Goal: Task Accomplishment & Management: Complete application form

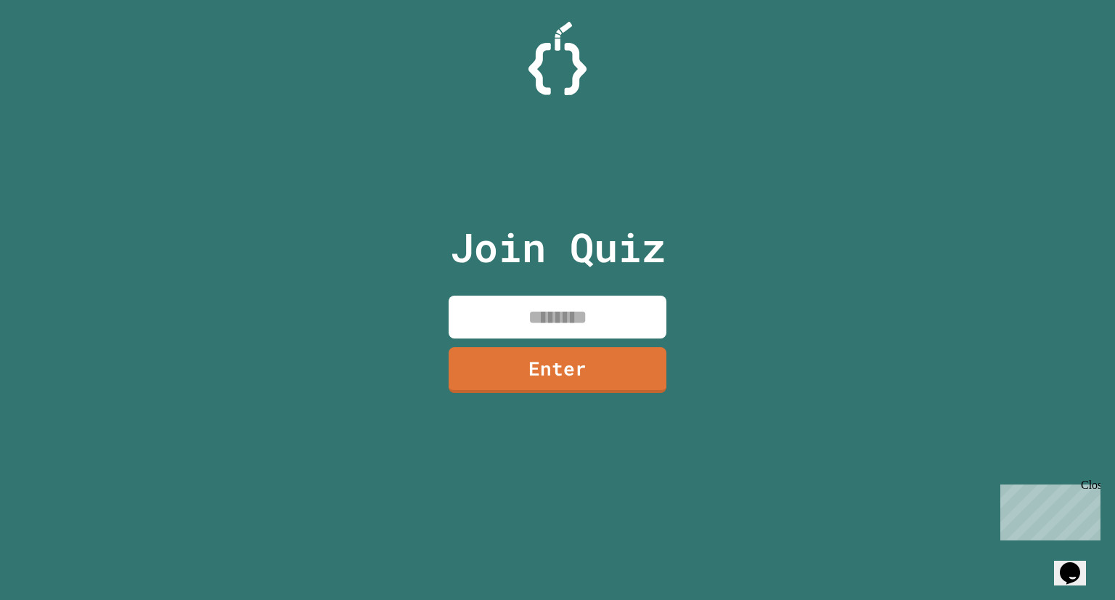
click at [584, 312] on input at bounding box center [558, 317] width 218 height 43
type input "********"
click at [611, 373] on link "Enter" at bounding box center [558, 370] width 218 height 46
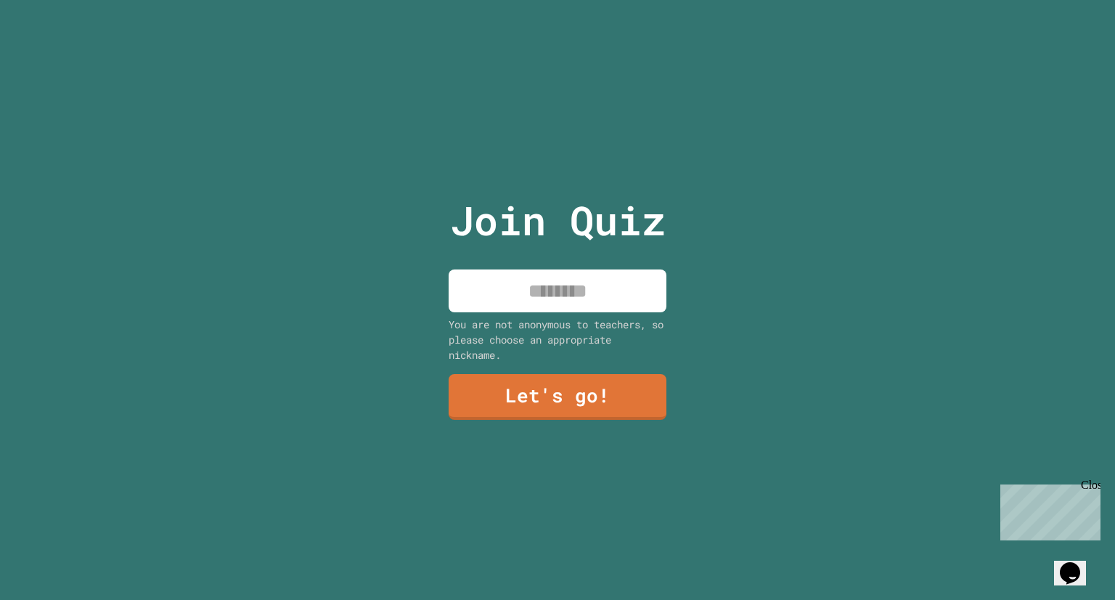
click at [536, 280] on input at bounding box center [558, 290] width 218 height 43
type input "******"
click at [517, 374] on link "Let's go!" at bounding box center [558, 397] width 218 height 46
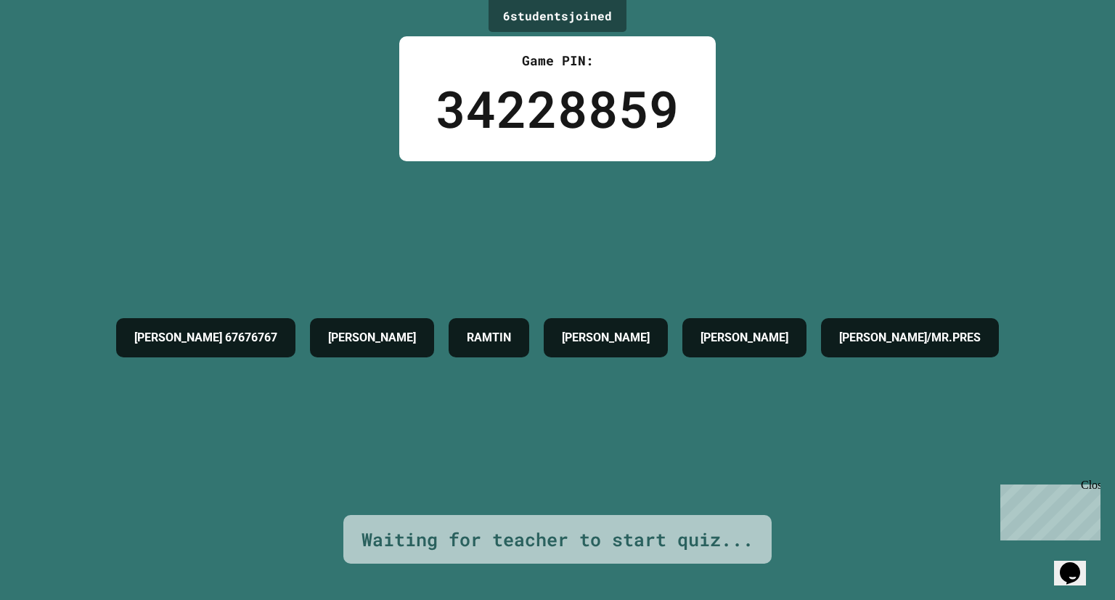
click at [1095, 85] on div "6 student s joined Game PIN: 34228859 [PERSON_NAME] 67676767 [PERSON_NAME] [PER…" at bounding box center [557, 300] width 1115 height 600
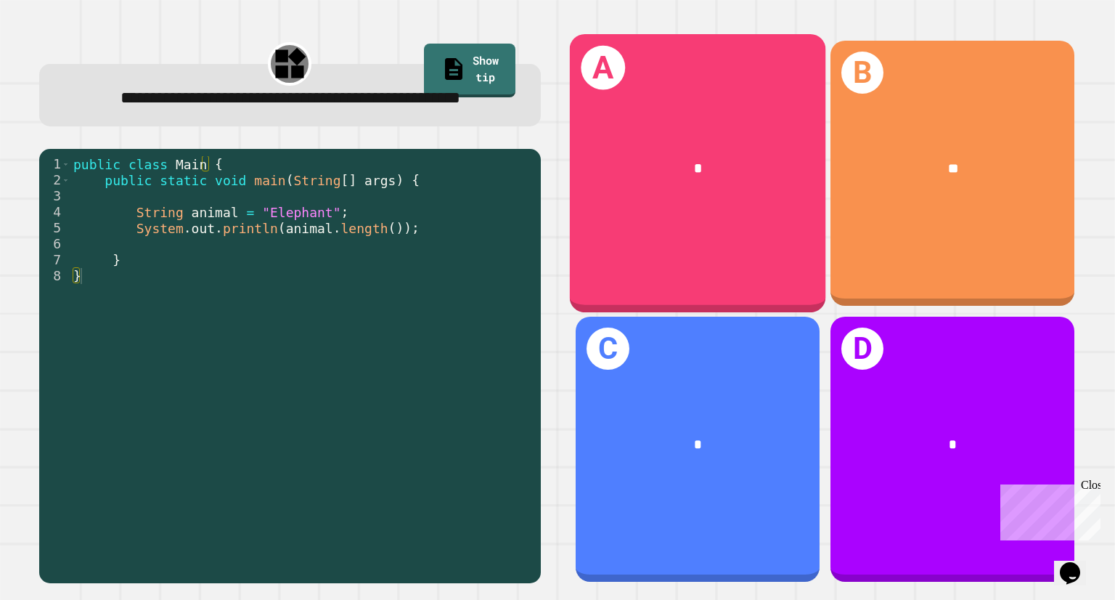
click at [723, 166] on div "*" at bounding box center [698, 169] width 200 height 22
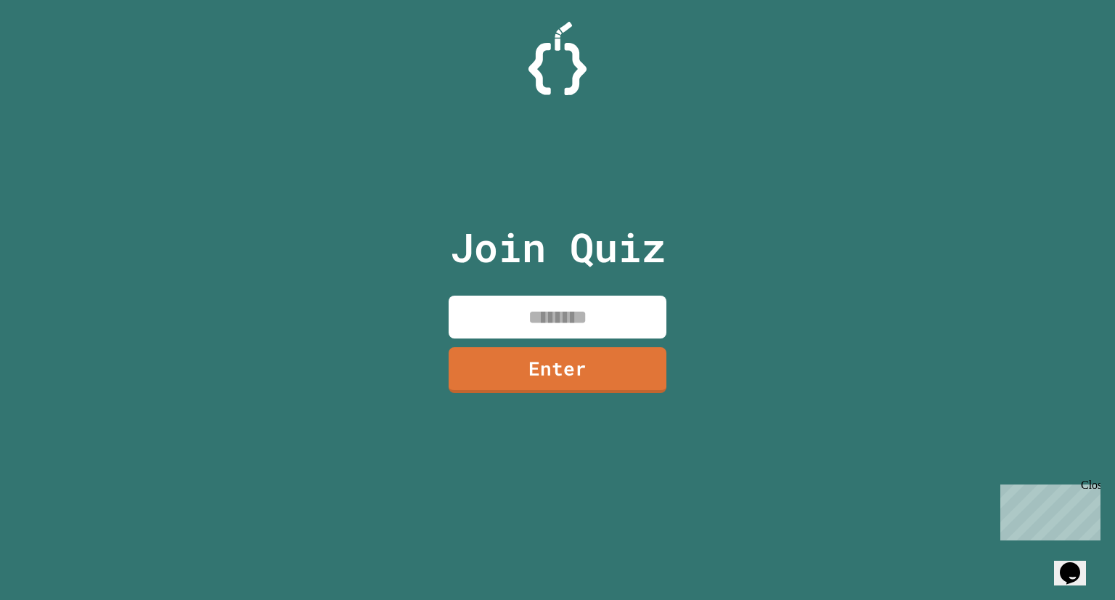
click at [560, 308] on input at bounding box center [558, 317] width 218 height 43
drag, startPoint x: 616, startPoint y: 323, endPoint x: 245, endPoint y: 293, distance: 372.3
click at [245, 293] on div "Join Quiz ******** Enter" at bounding box center [557, 300] width 1115 height 600
type input "********"
click at [595, 357] on link "Enter" at bounding box center [558, 369] width 217 height 47
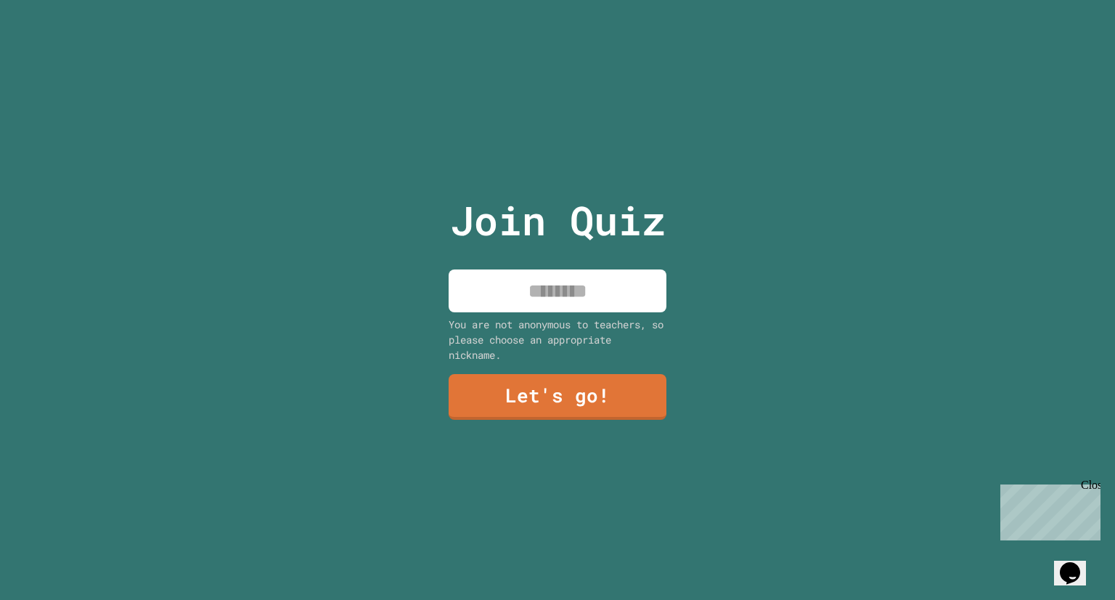
click at [603, 294] on input at bounding box center [558, 290] width 218 height 43
type input "******"
click at [579, 397] on link "Let's go!" at bounding box center [558, 395] width 218 height 48
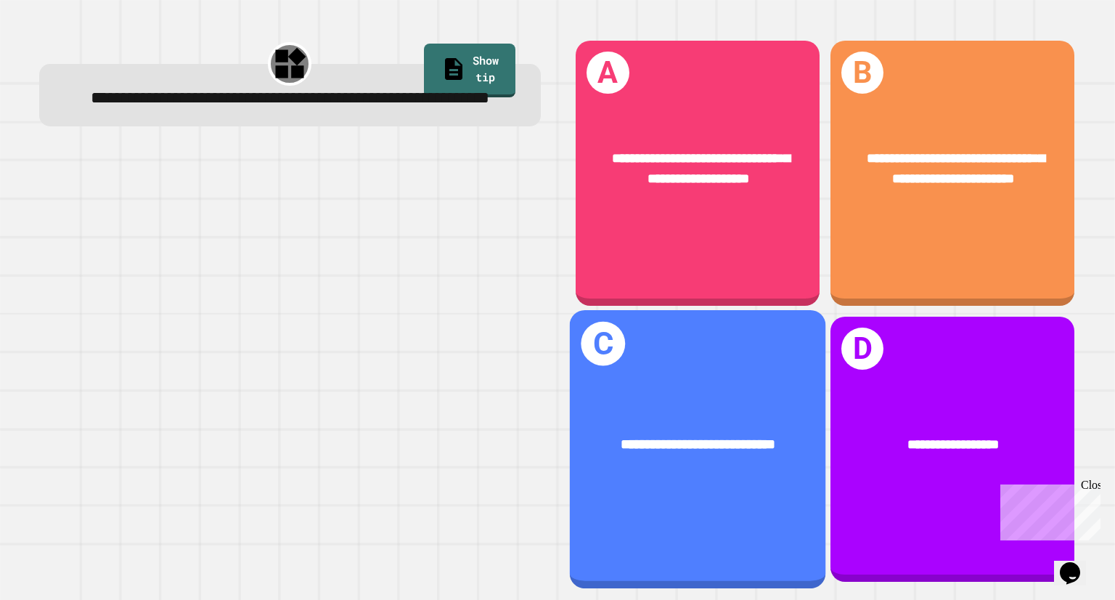
click at [491, 61] on link "Show tip" at bounding box center [470, 71] width 92 height 54
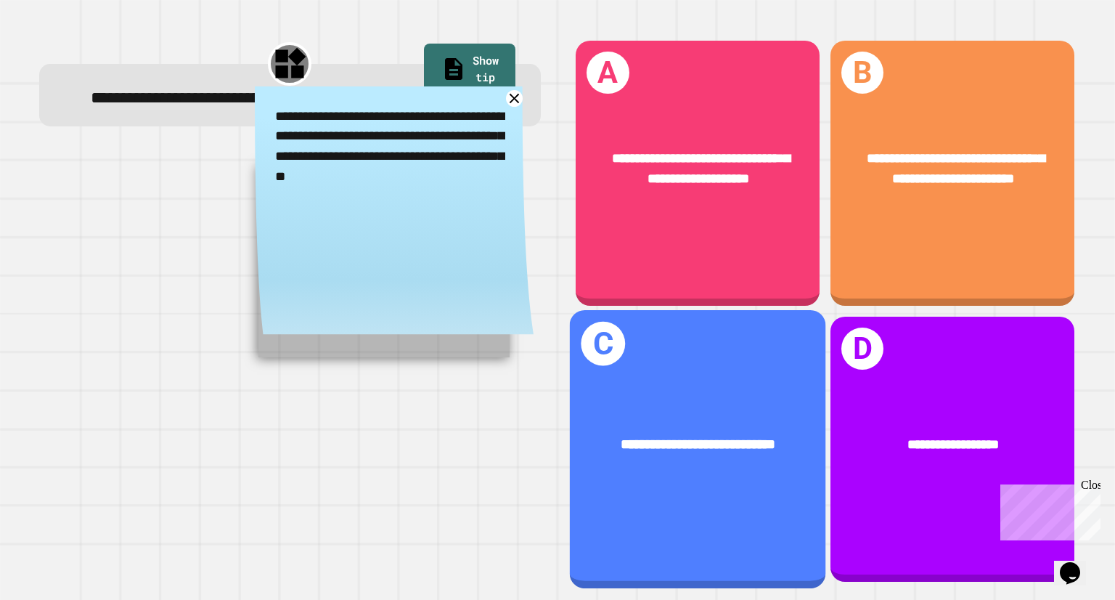
click at [488, 44] on link "Show tip" at bounding box center [470, 71] width 92 height 54
click at [460, 62] on link "Show tip" at bounding box center [470, 71] width 92 height 54
click at [469, 49] on link "Show tip" at bounding box center [470, 71] width 92 height 54
click at [506, 107] on icon at bounding box center [514, 98] width 17 height 17
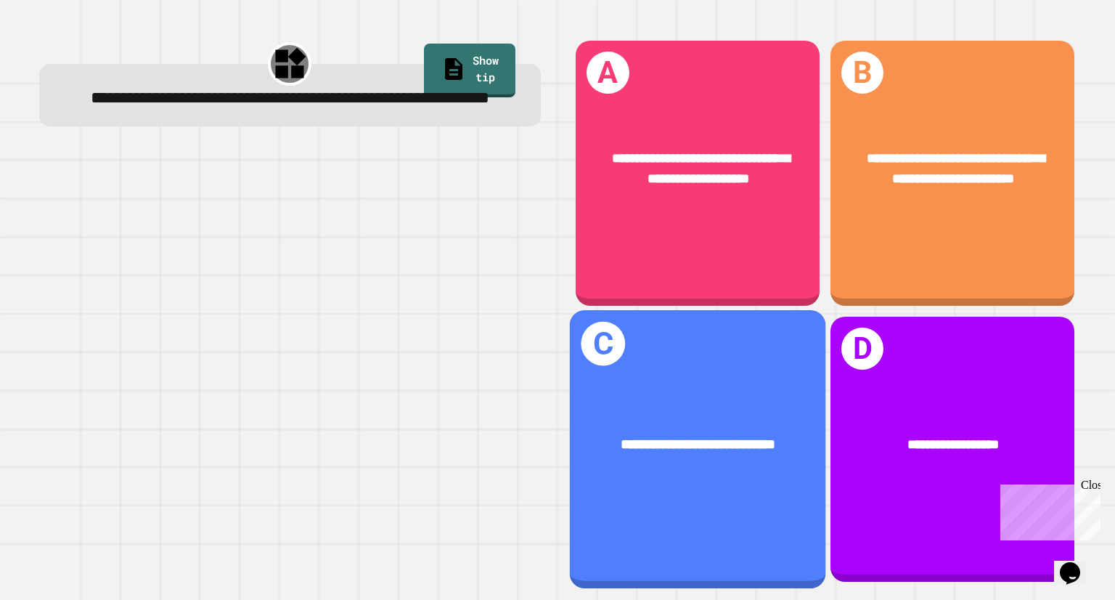
click at [728, 465] on div "**********" at bounding box center [698, 445] width 256 height 77
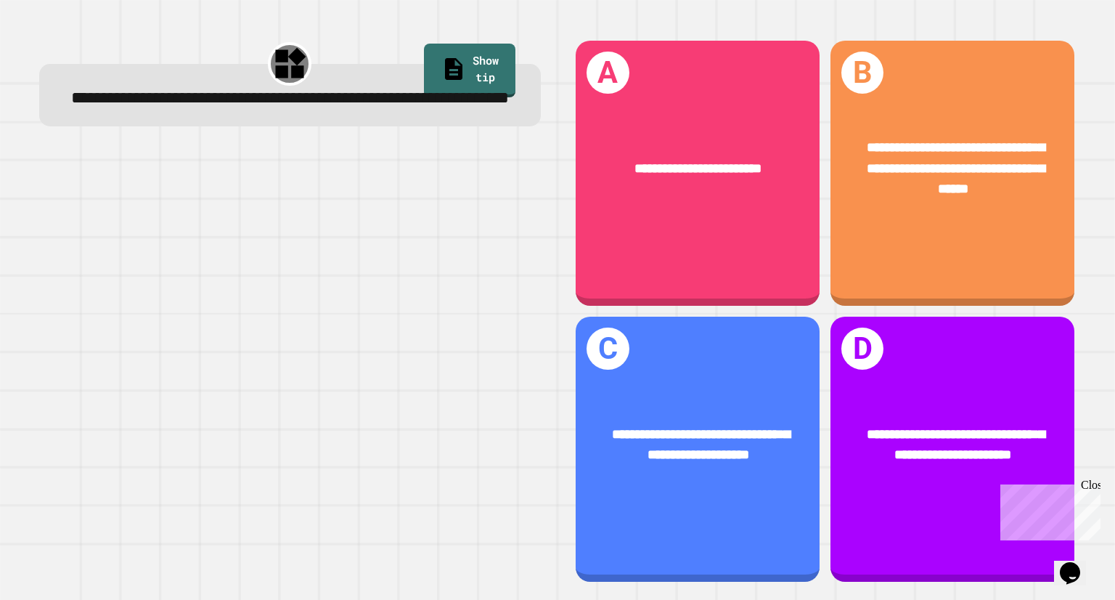
click at [476, 54] on link "Show tip" at bounding box center [470, 71] width 92 height 54
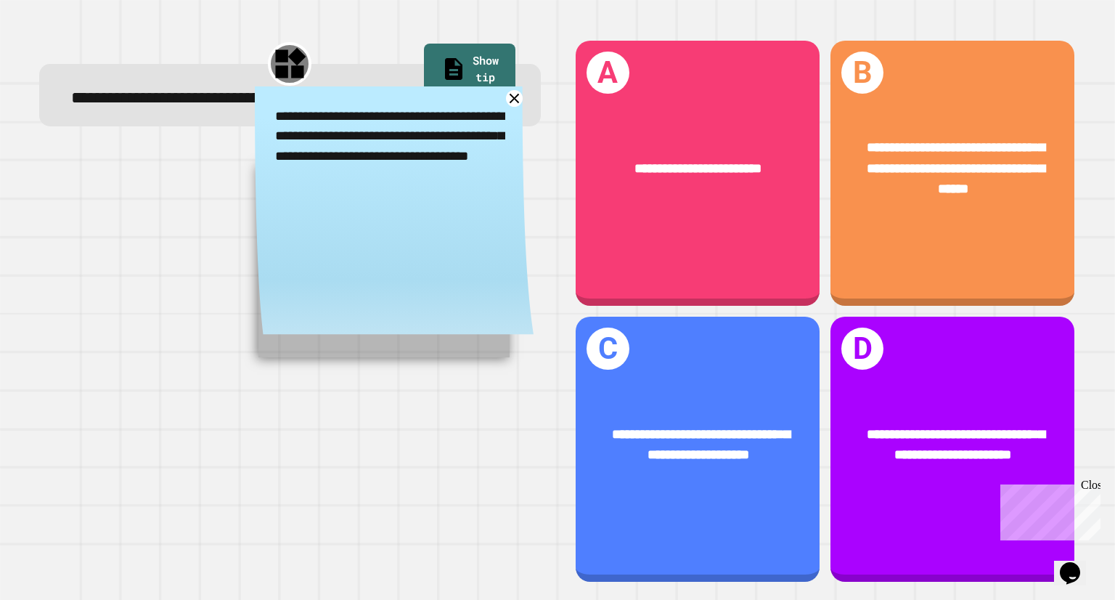
click at [515, 117] on div "**********" at bounding box center [394, 215] width 279 height 259
click at [506, 107] on icon at bounding box center [514, 98] width 17 height 17
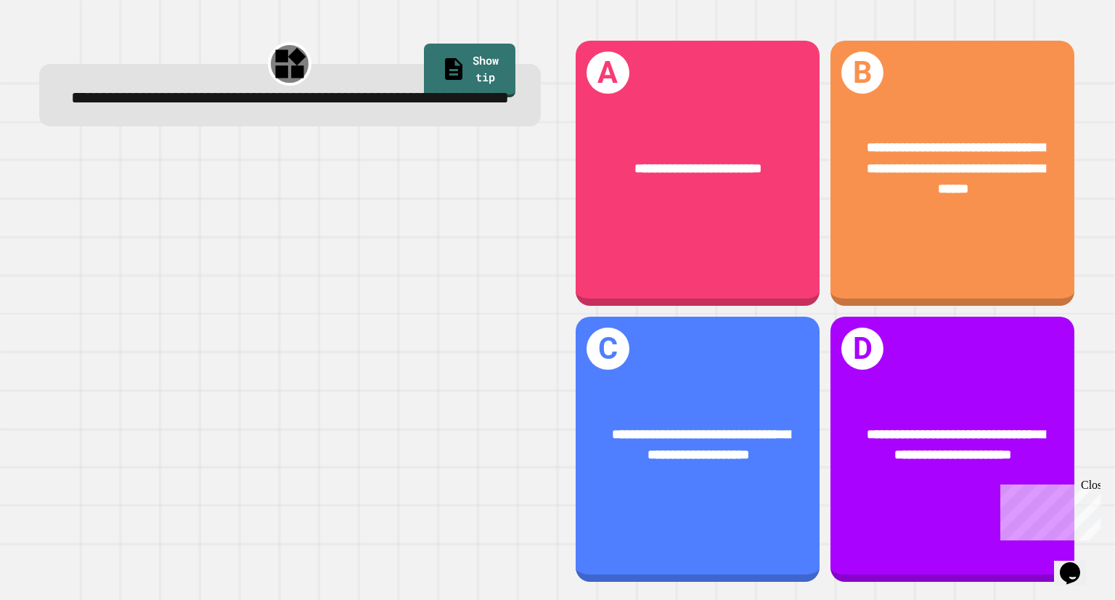
click at [949, 241] on div "**********" at bounding box center [953, 173] width 244 height 265
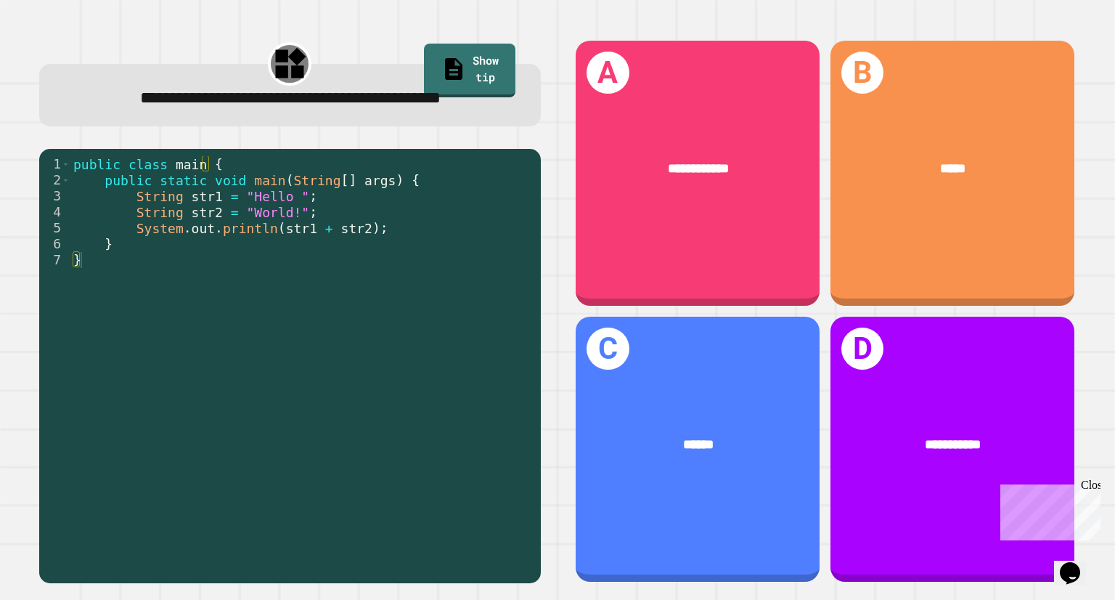
click at [695, 207] on div "**********" at bounding box center [698, 173] width 244 height 265
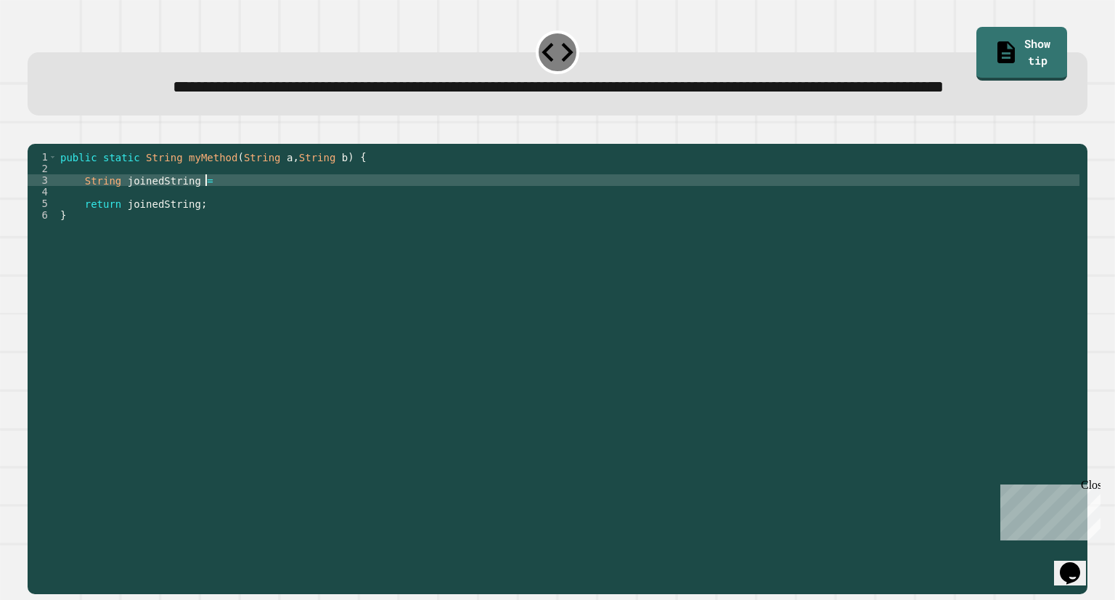
click at [224, 234] on div "public static String myMethod ( String a , String b ) { String joinedString = r…" at bounding box center [568, 337] width 1023 height 372
click at [991, 29] on link "Show tip" at bounding box center [1022, 52] width 92 height 57
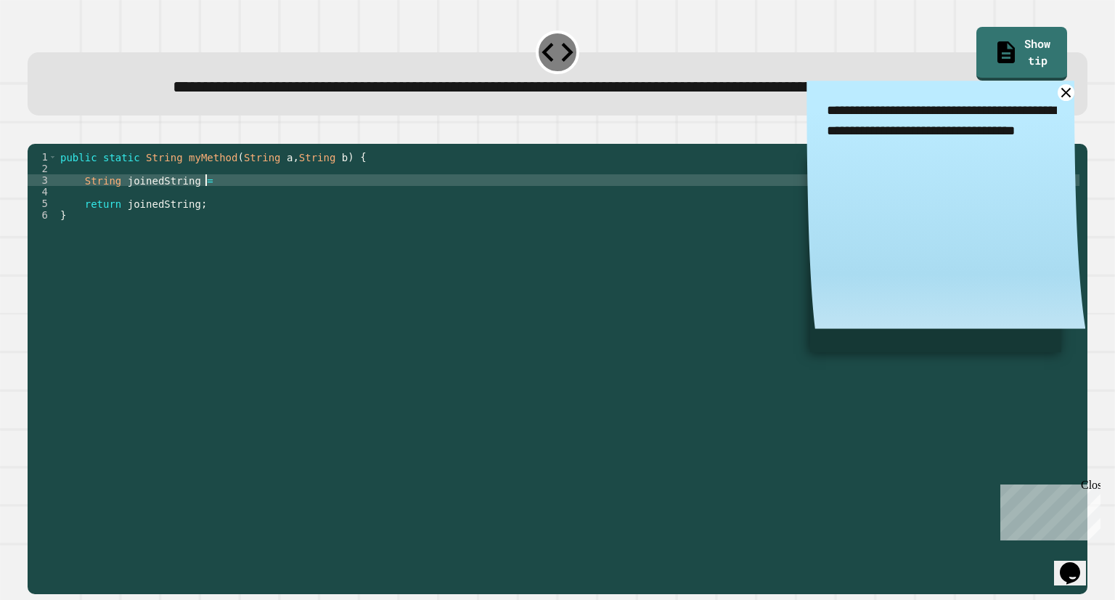
click at [322, 230] on div "public static String myMethod ( String a , String b ) { String joinedString = r…" at bounding box center [568, 337] width 1023 height 372
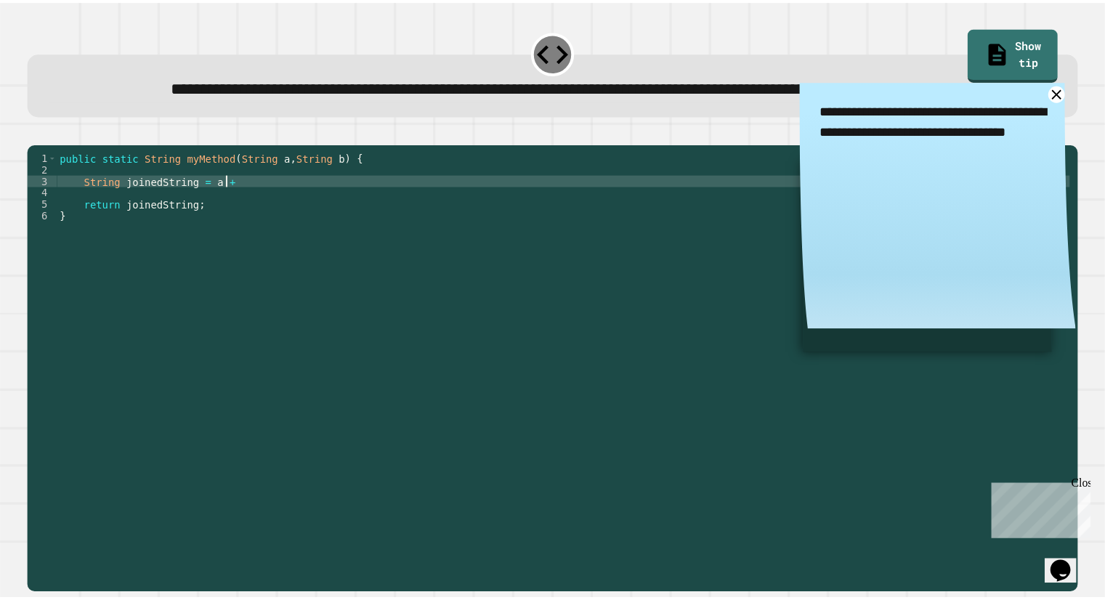
scroll to position [0, 12]
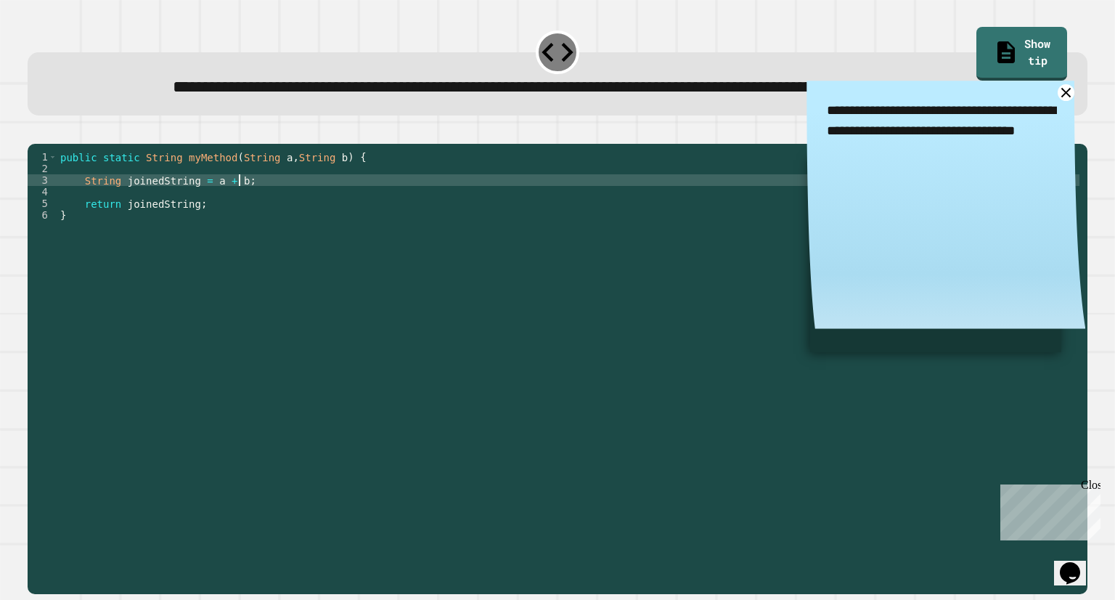
type textarea "**********"
click at [35, 132] on button "button" at bounding box center [35, 132] width 0 height 0
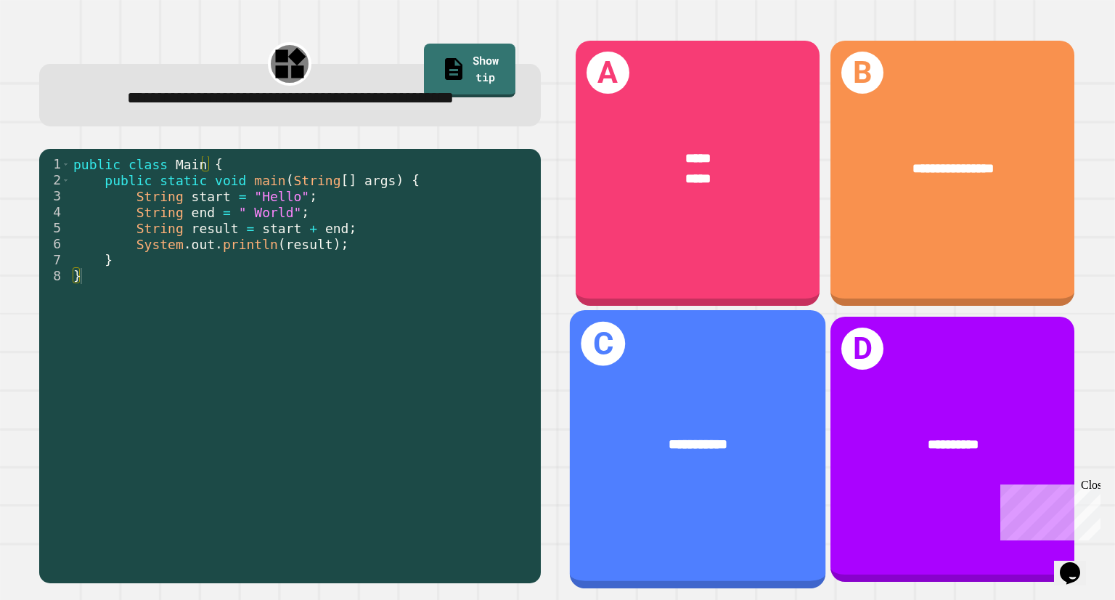
click at [736, 372] on div "**********" at bounding box center [698, 449] width 256 height 278
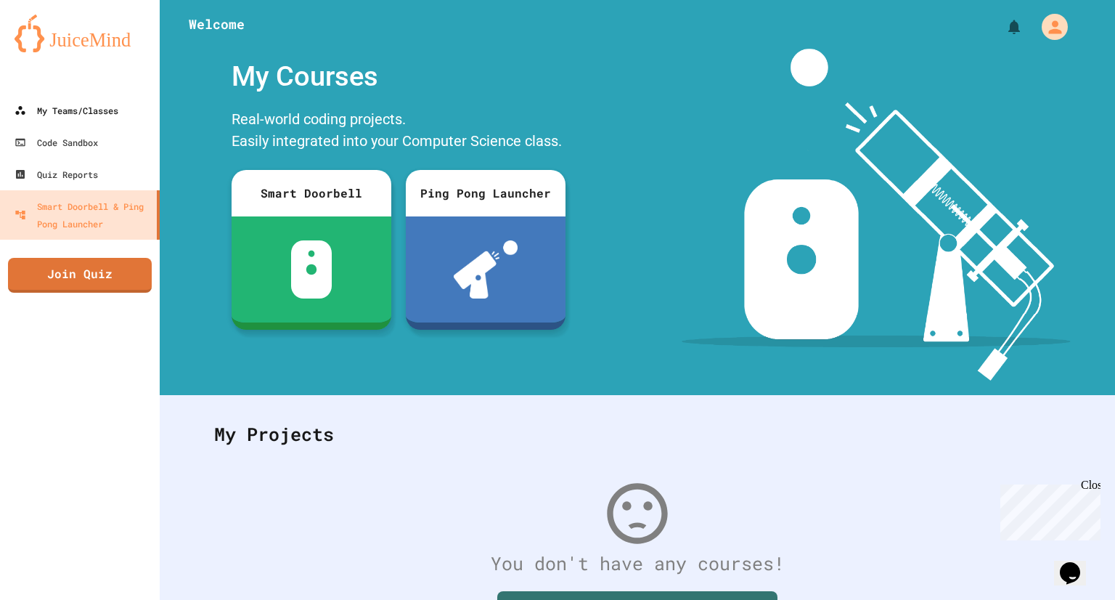
click at [52, 120] on link "My Teams/Classes" at bounding box center [80, 110] width 160 height 32
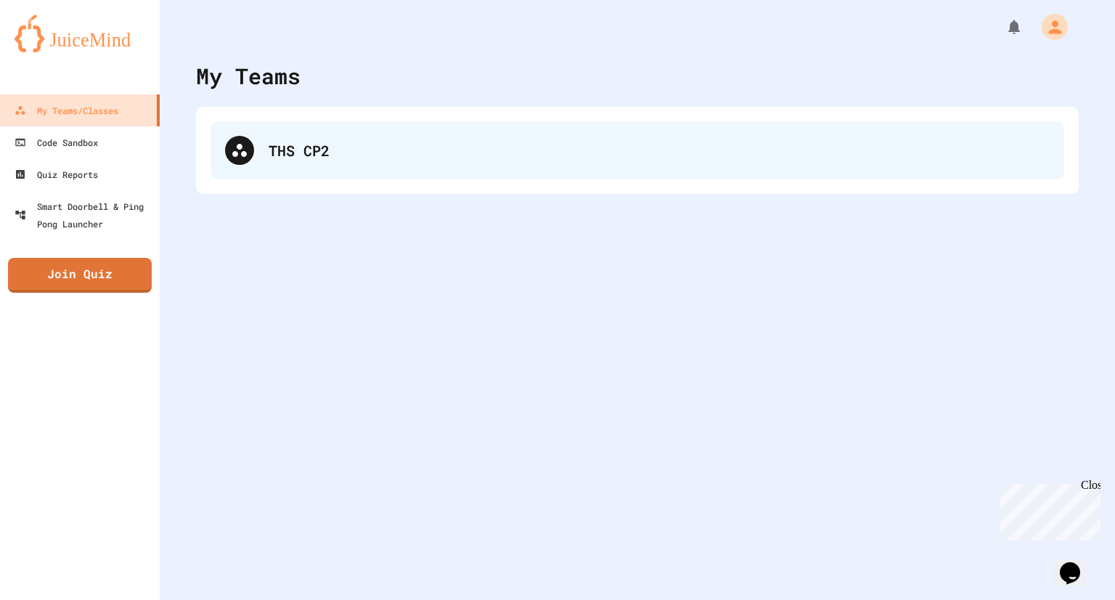
click at [238, 175] on div "THS CP2" at bounding box center [638, 150] width 854 height 58
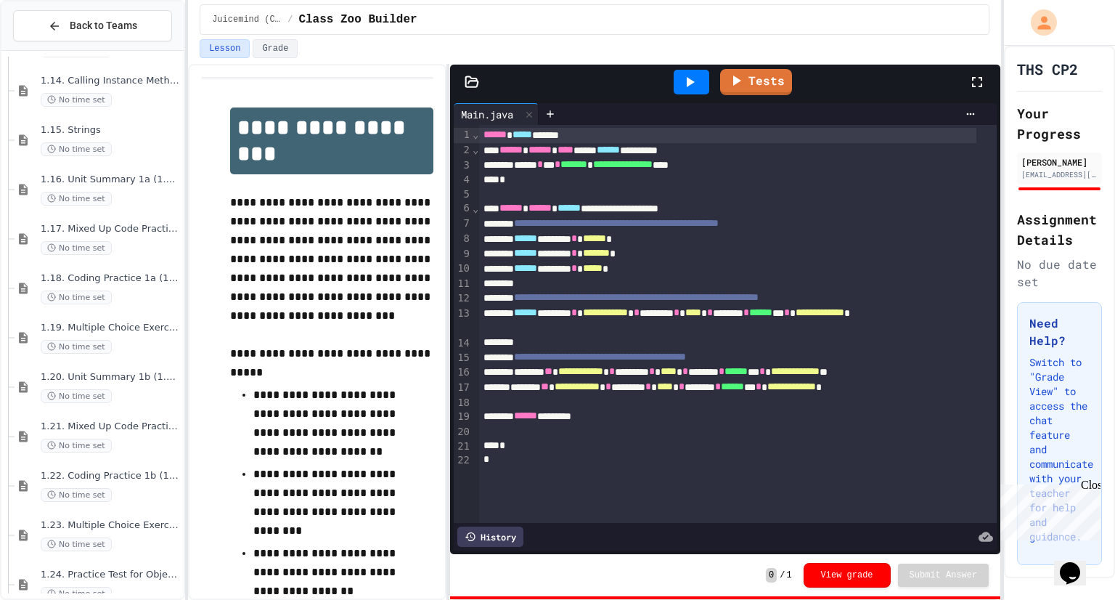
scroll to position [1850, 0]
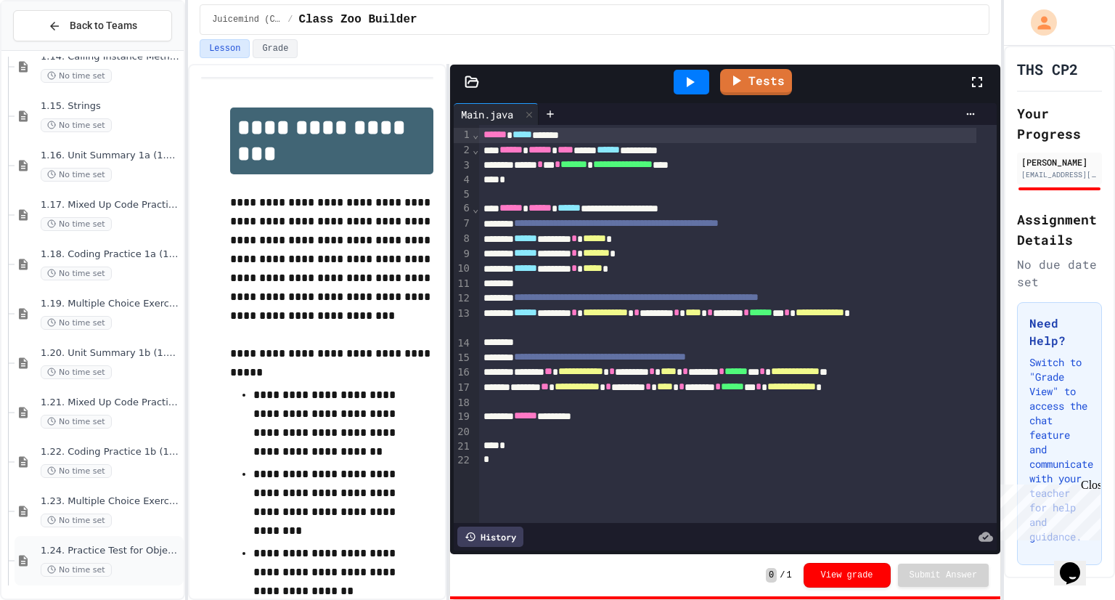
click at [87, 542] on div "1.24. Practice Test for Objects (1.12-1.14) No time set" at bounding box center [99, 560] width 169 height 49
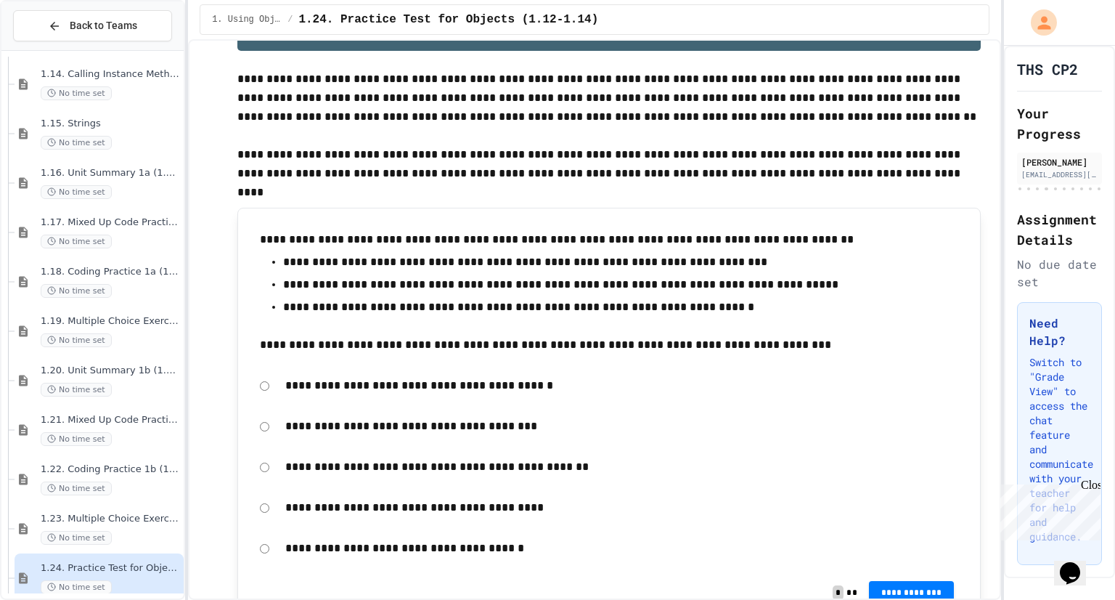
scroll to position [73, 0]
click at [109, 504] on div "1.23. Multiple Choice Exercises for Unit 1b (1.9-1.15) No time set" at bounding box center [99, 528] width 169 height 49
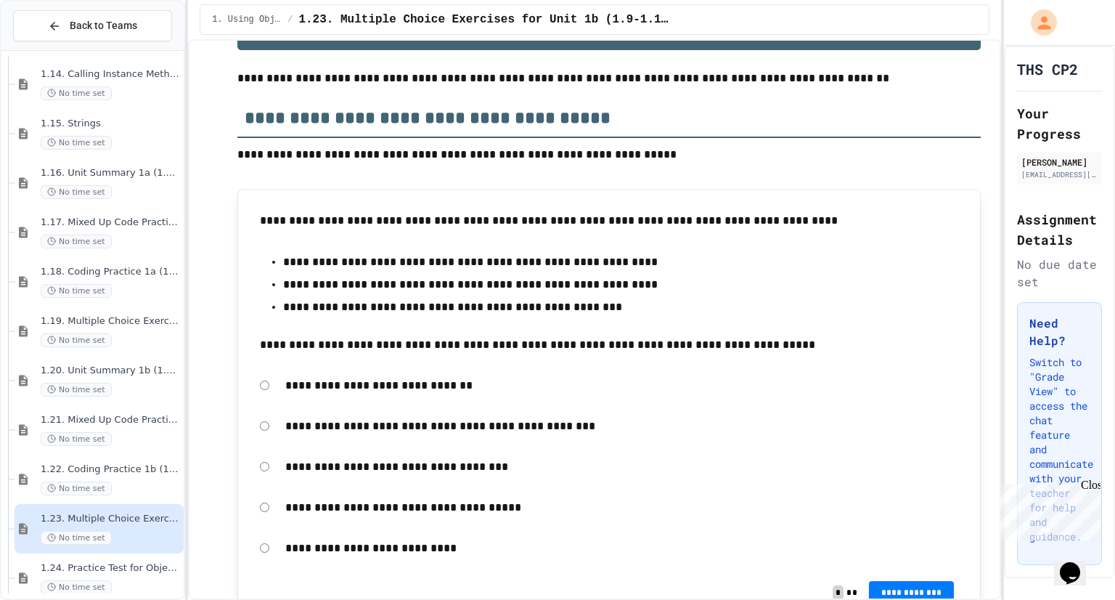
scroll to position [74, 0]
click at [266, 464] on div "**********" at bounding box center [609, 466] width 713 height 33
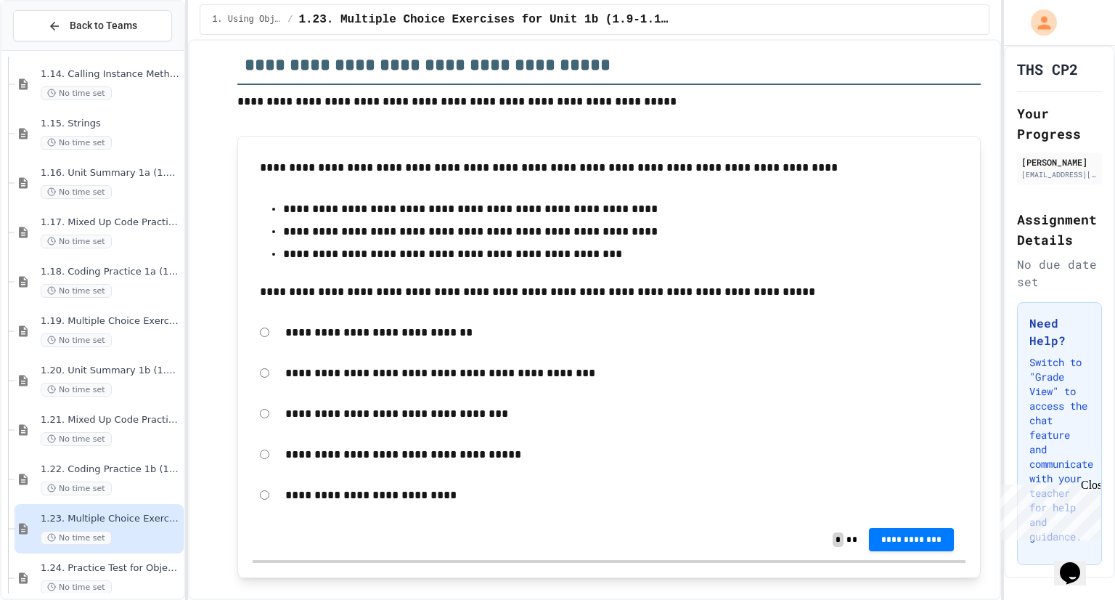
scroll to position [165, 0]
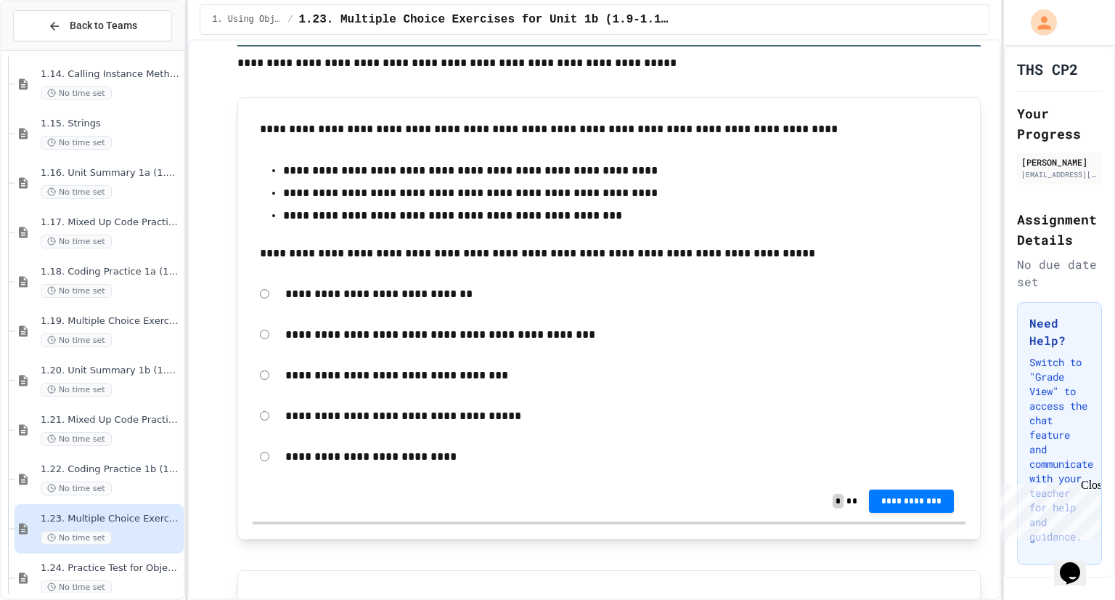
click at [890, 501] on span "**********" at bounding box center [912, 501] width 62 height 12
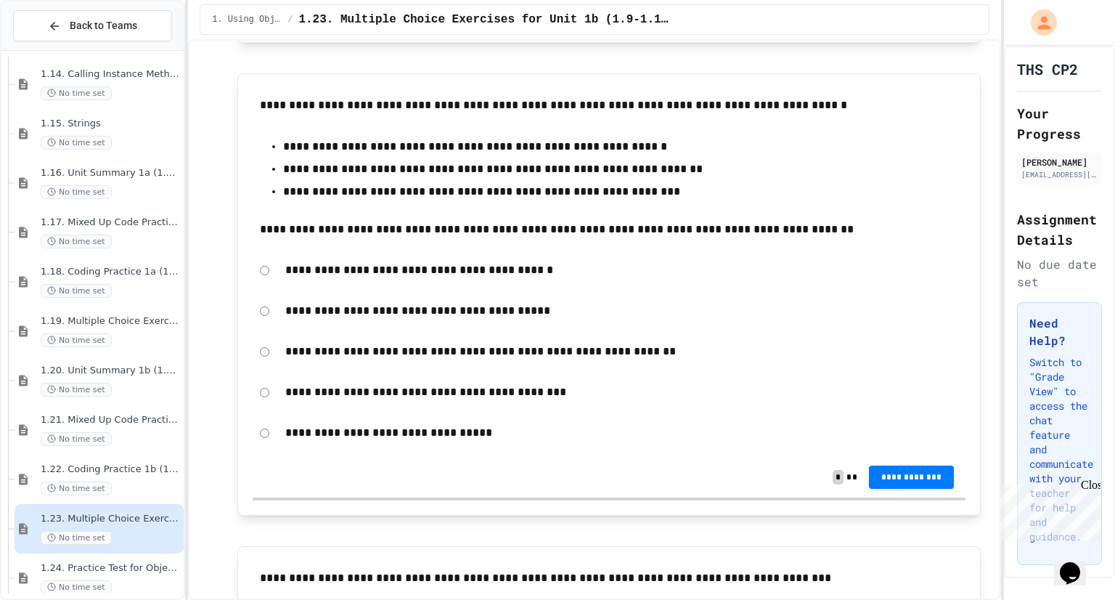
scroll to position [651, 0]
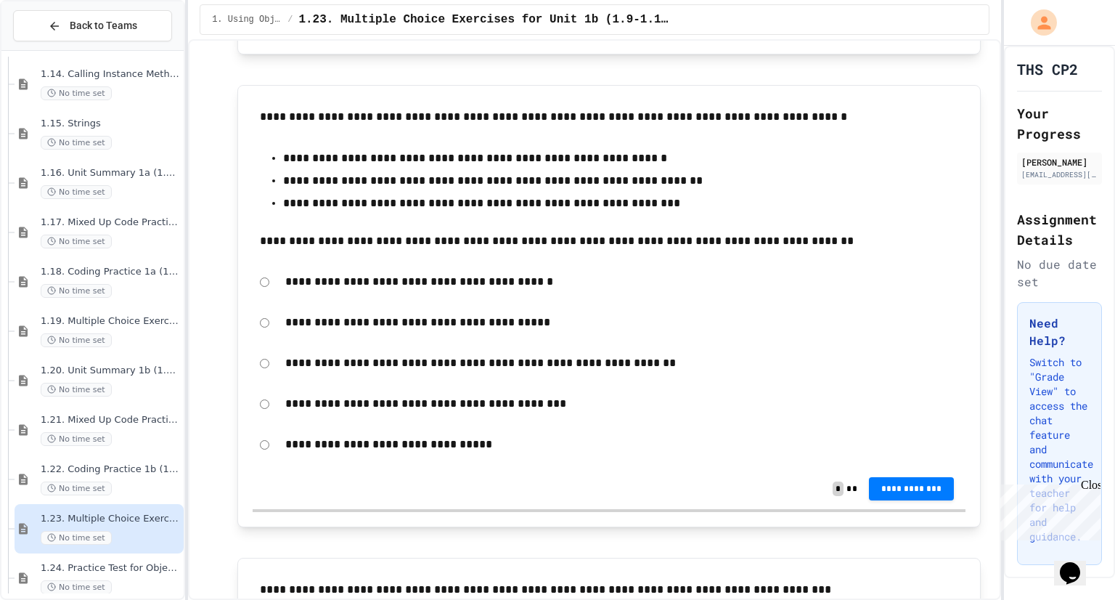
click at [925, 484] on span "**********" at bounding box center [912, 489] width 62 height 12
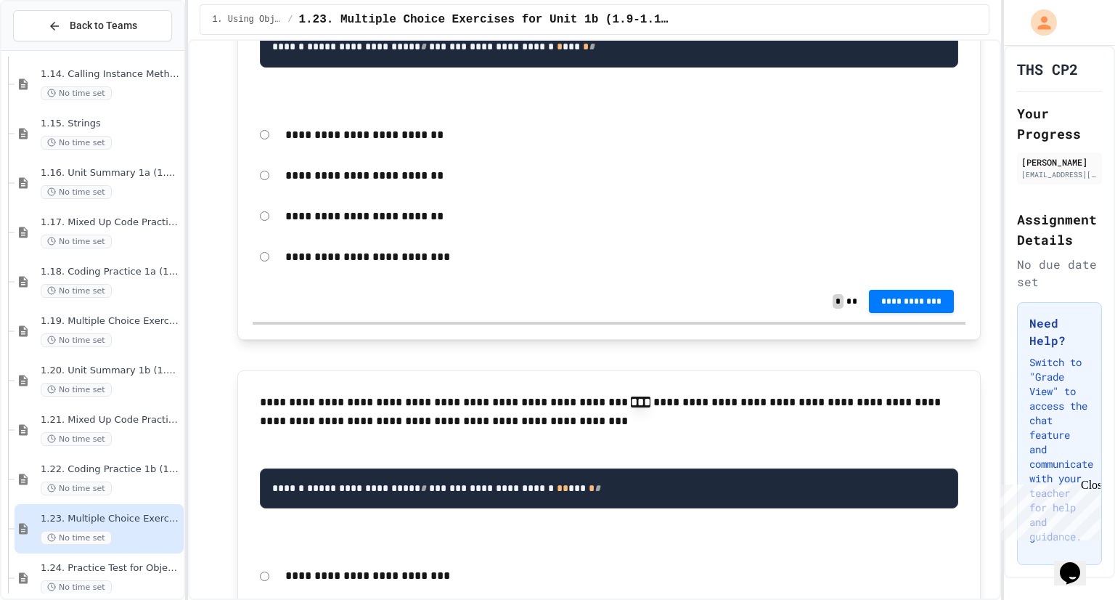
scroll to position [4447, 0]
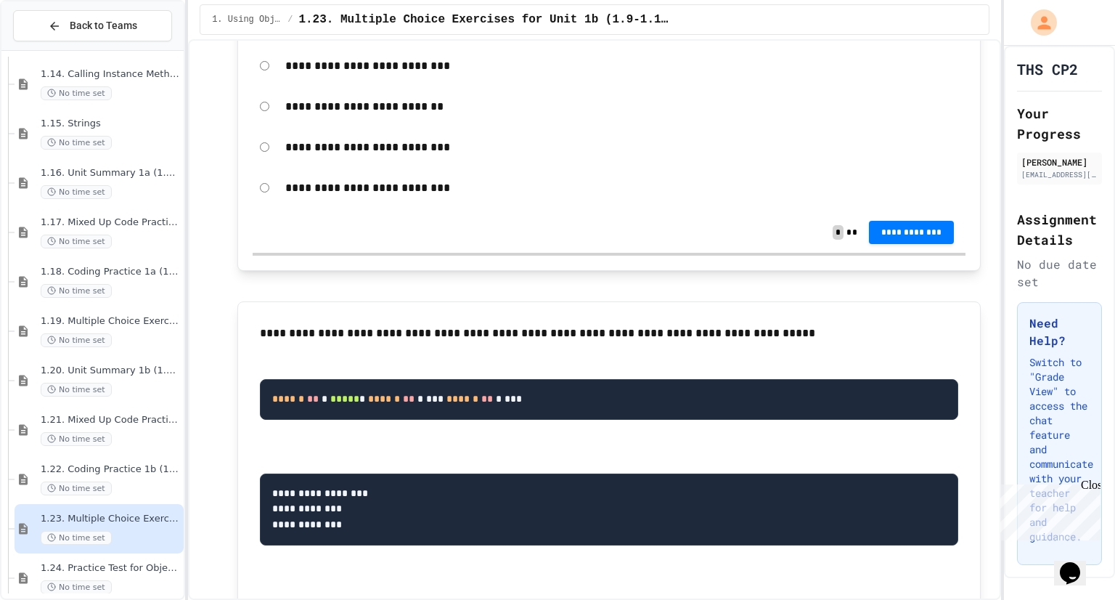
scroll to position [4944, 0]
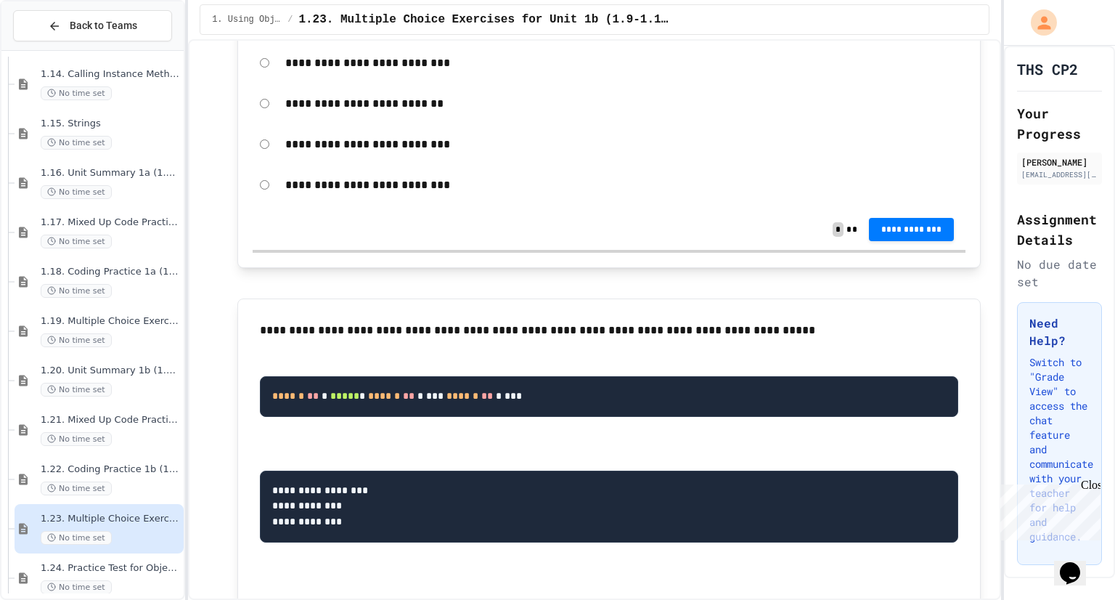
drag, startPoint x: 456, startPoint y: 200, endPoint x: 260, endPoint y: 198, distance: 196.1
drag, startPoint x: 260, startPoint y: 198, endPoint x: 409, endPoint y: 192, distance: 149.0
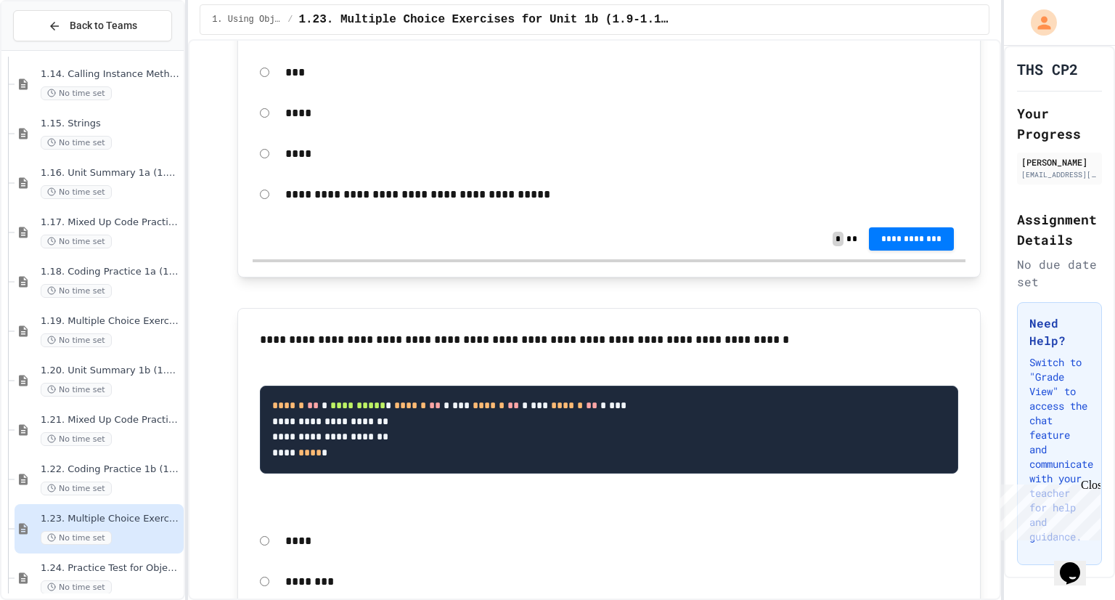
scroll to position [6007, 0]
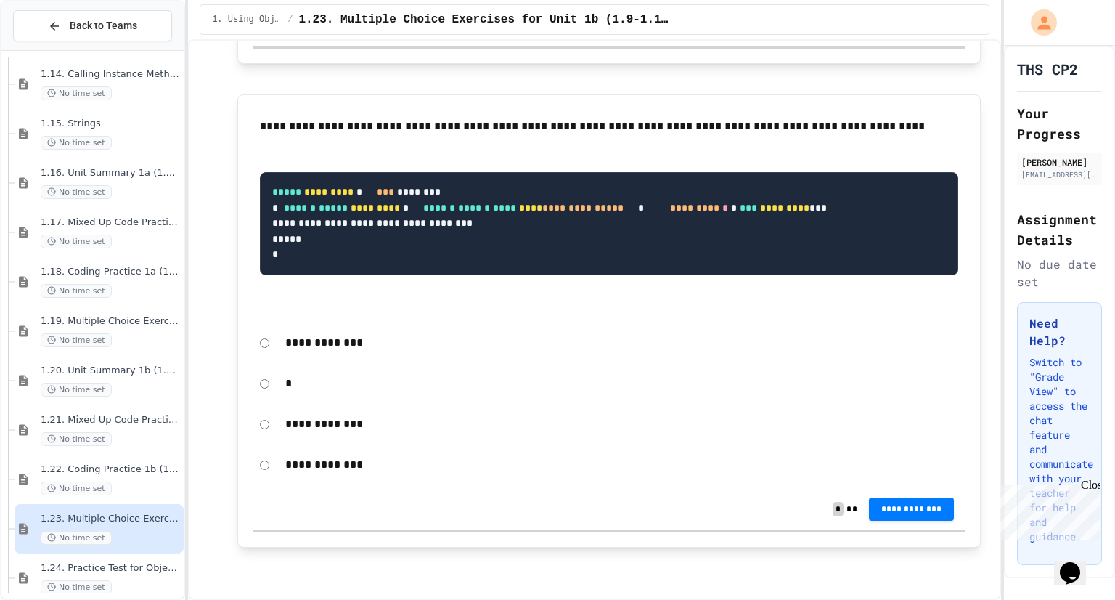
scroll to position [11721, 0]
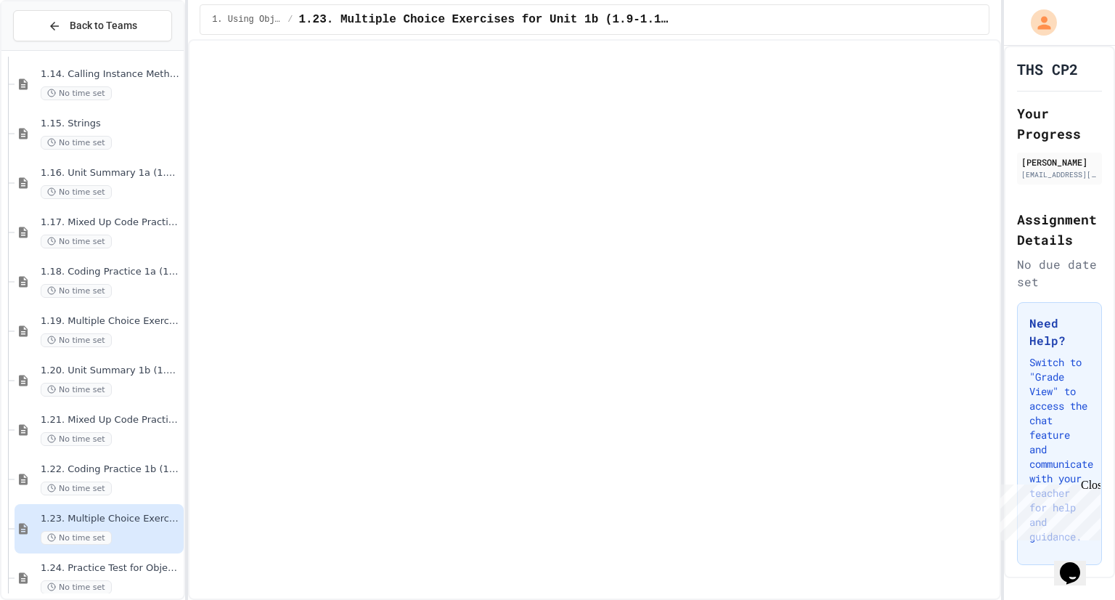
drag, startPoint x: 336, startPoint y: 276, endPoint x: 491, endPoint y: 260, distance: 155.5
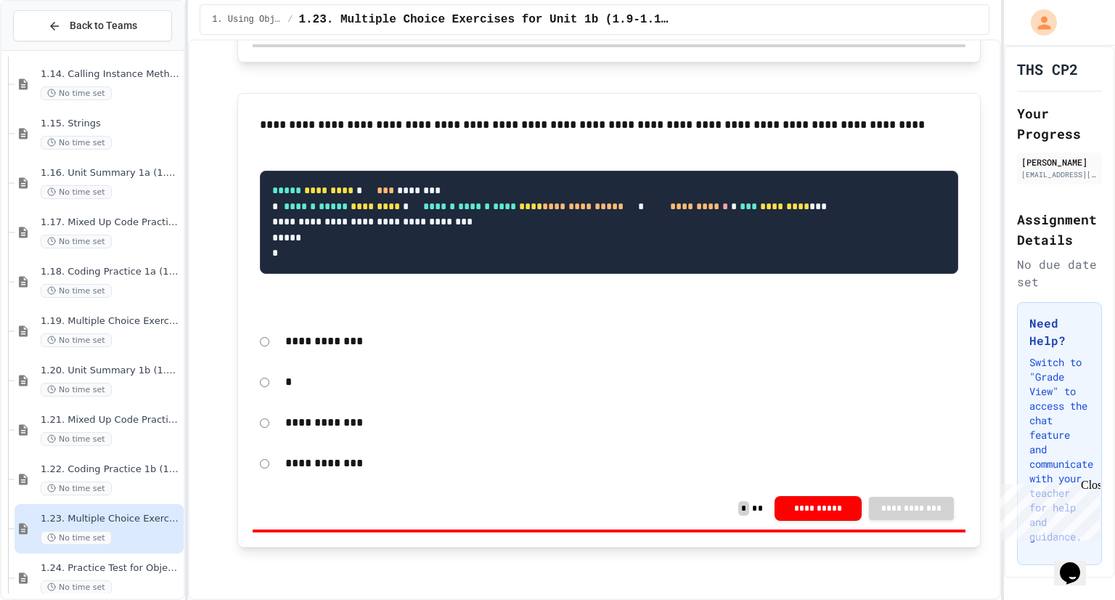
scroll to position [11214, 0]
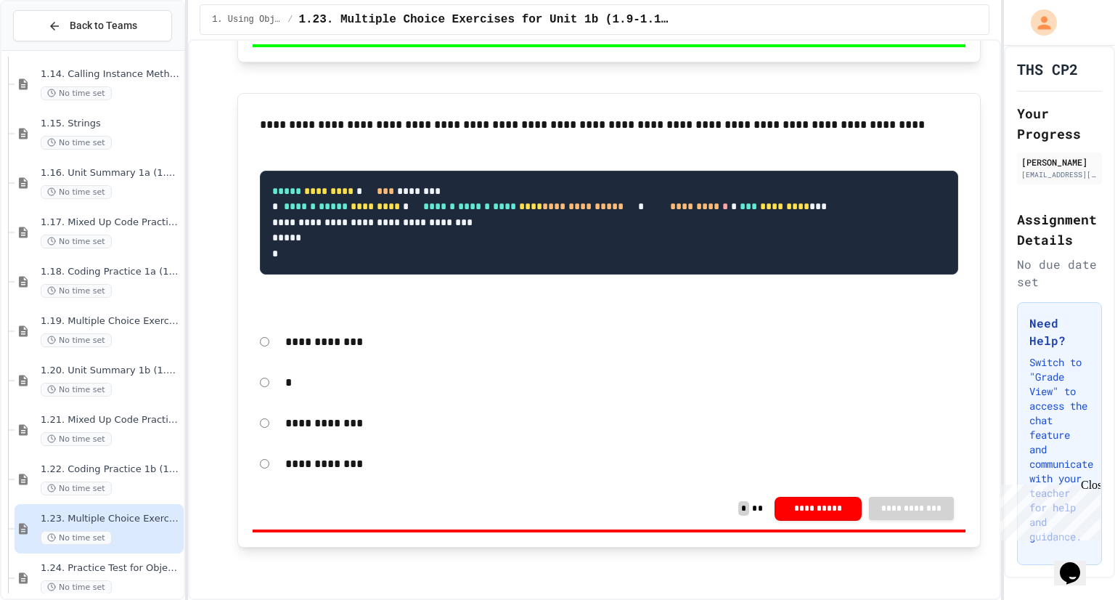
scroll to position [10611, 0]
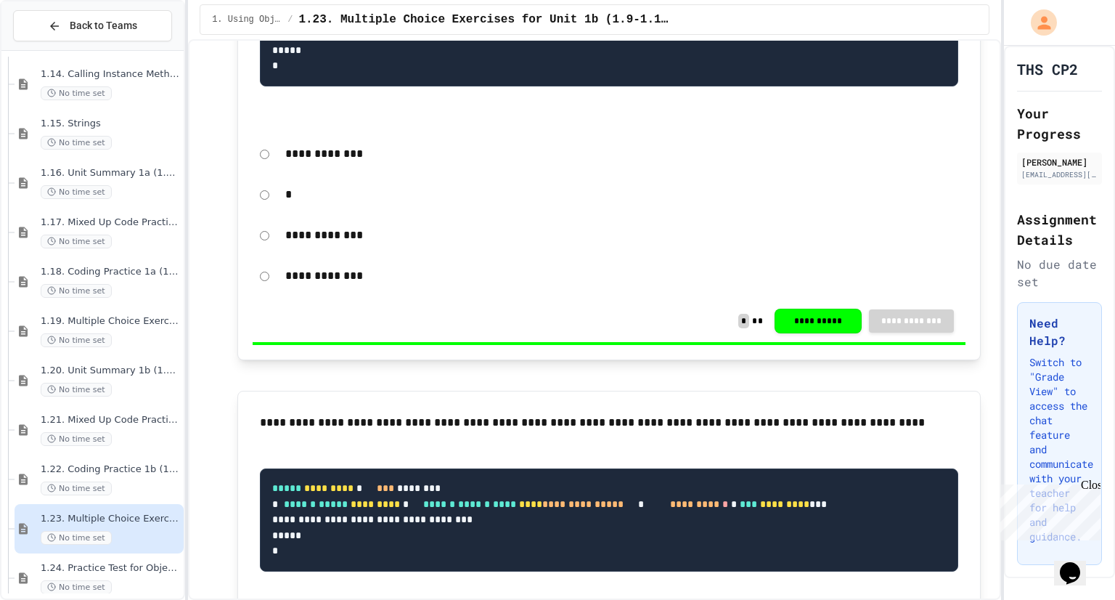
scroll to position [10083, 0]
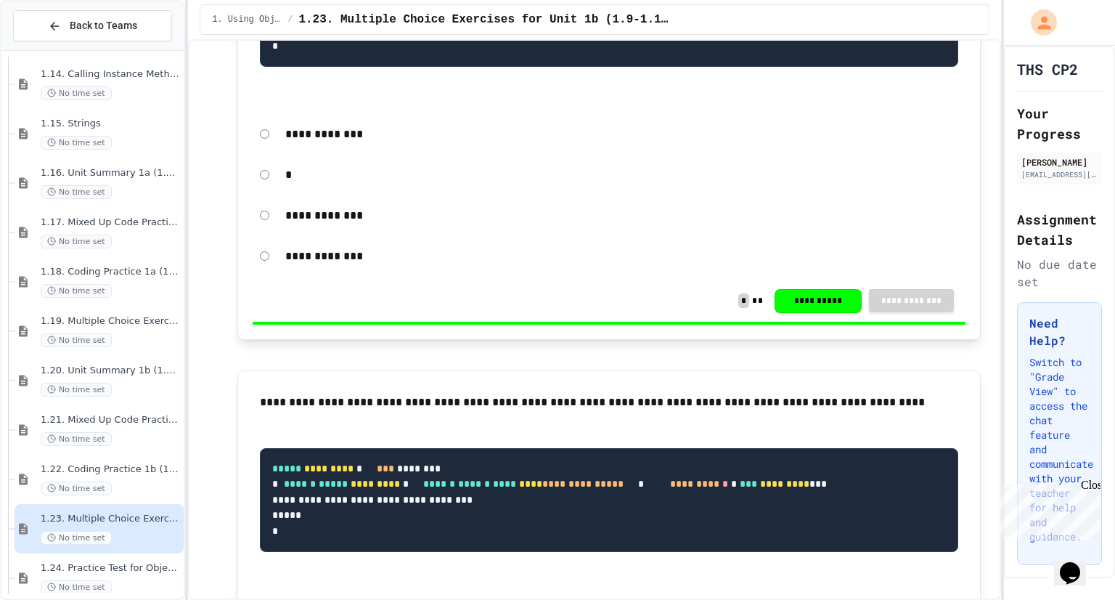
click at [1035, 219] on h2 "Assignment Details" at bounding box center [1059, 229] width 85 height 41
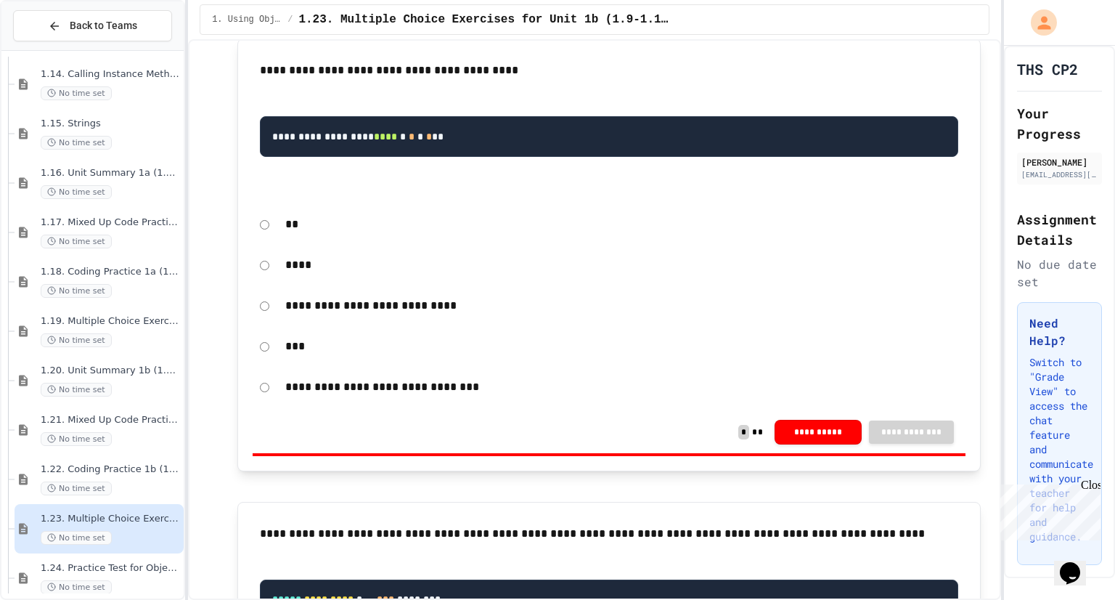
scroll to position [9459, 0]
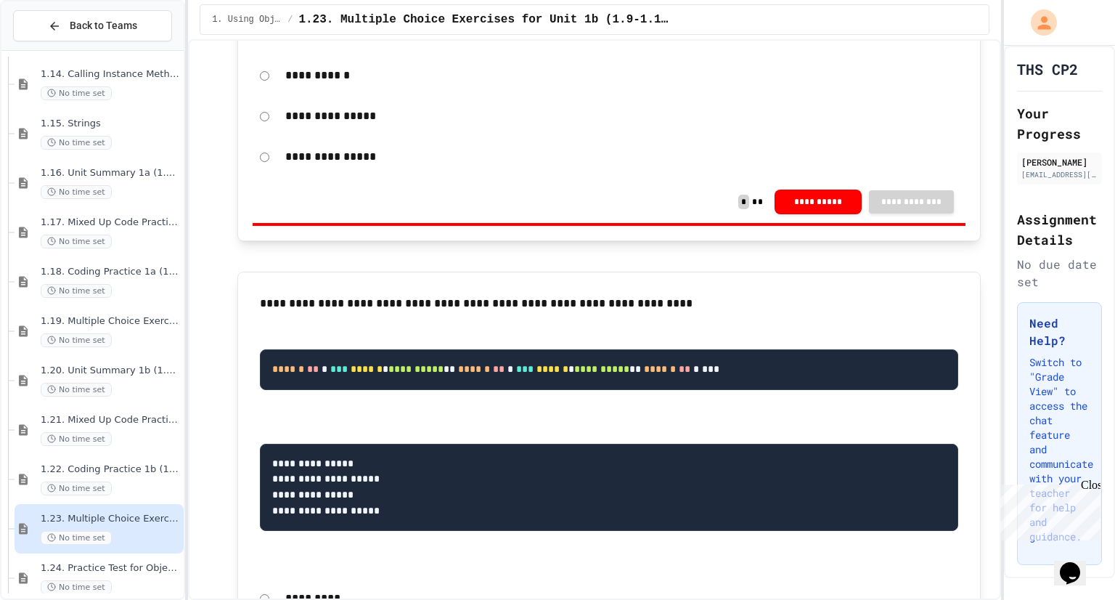
scroll to position [8617, 0]
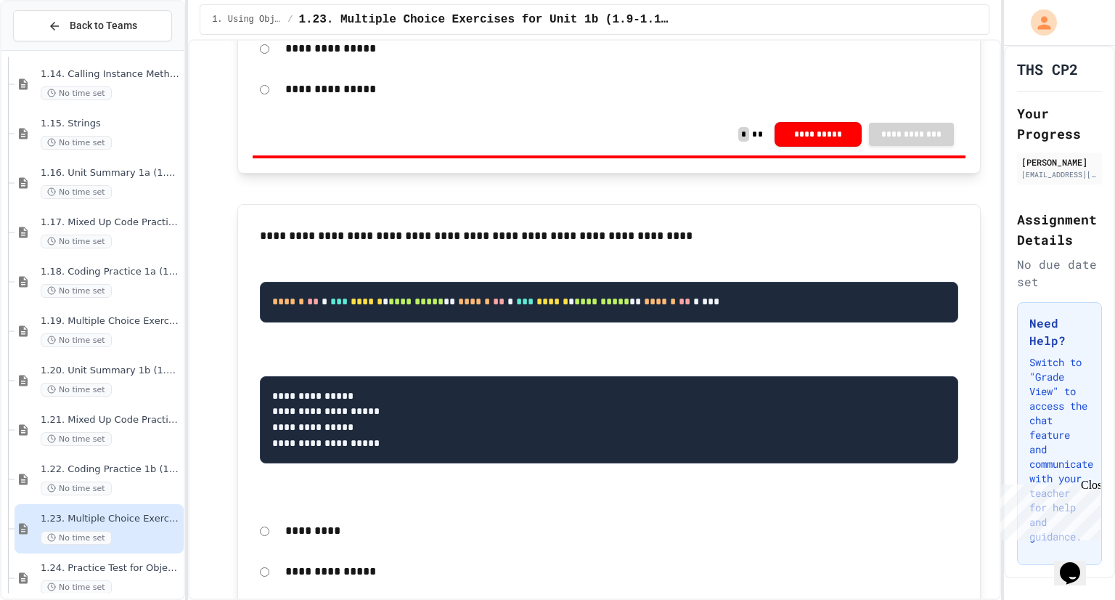
scroll to position [8677, 0]
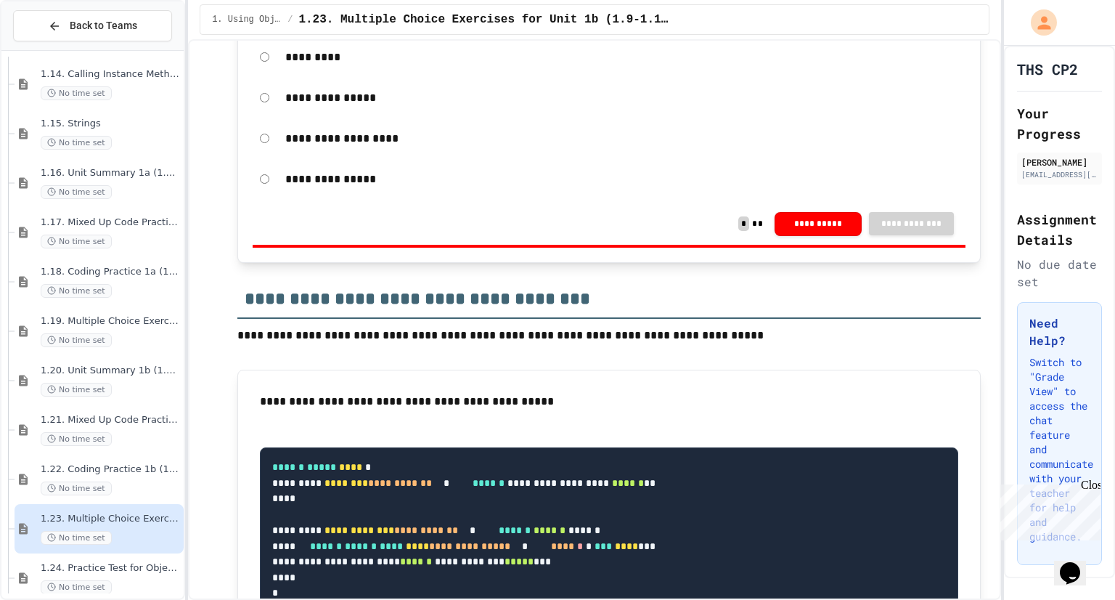
scroll to position [7977, 0]
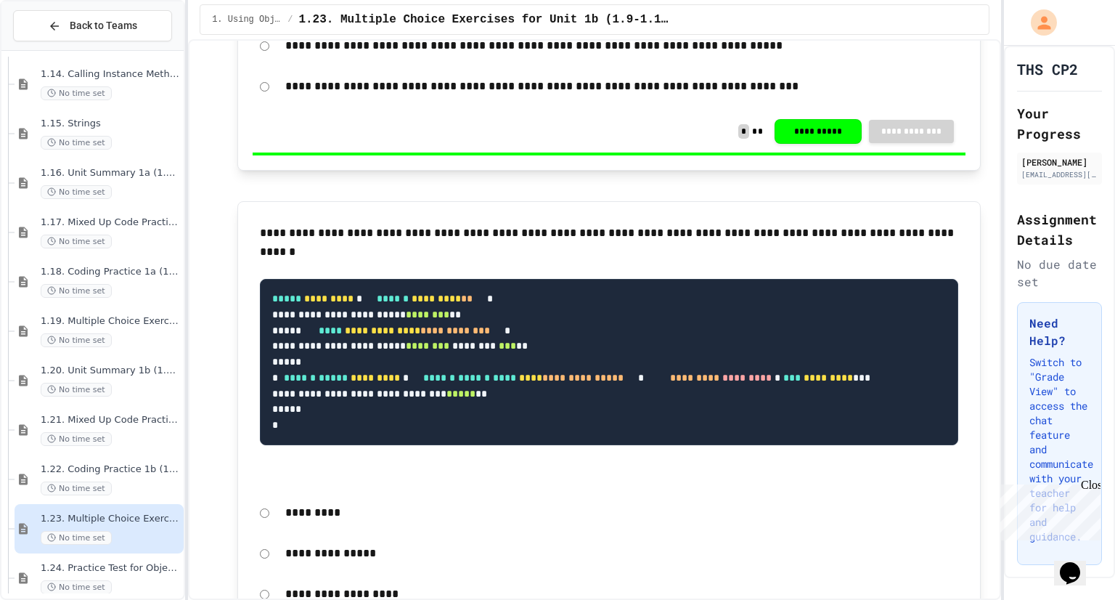
scroll to position [7515, 0]
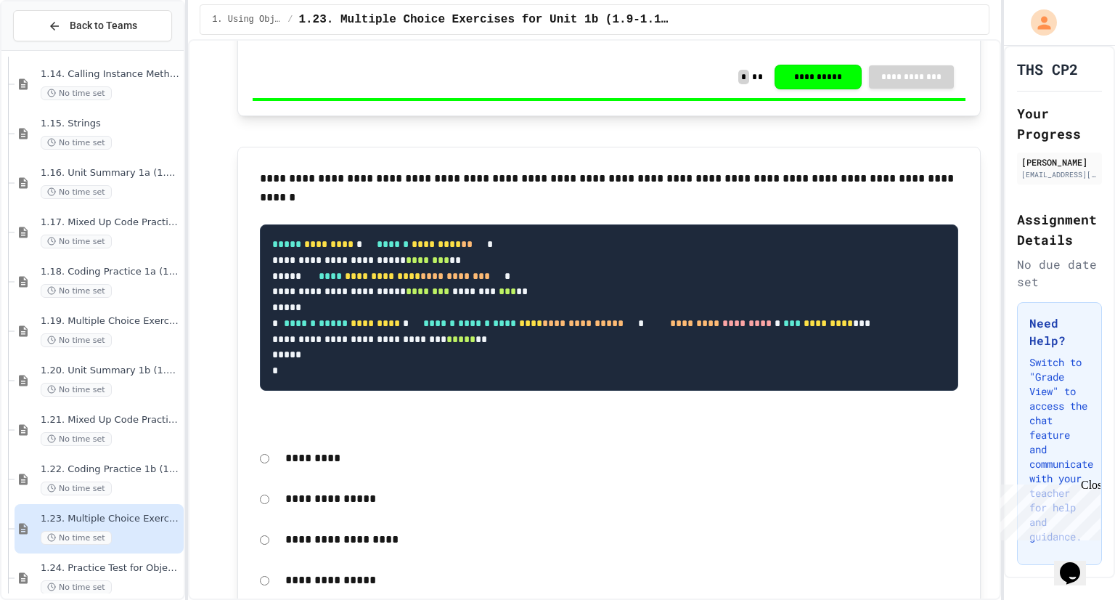
scroll to position [7572, 0]
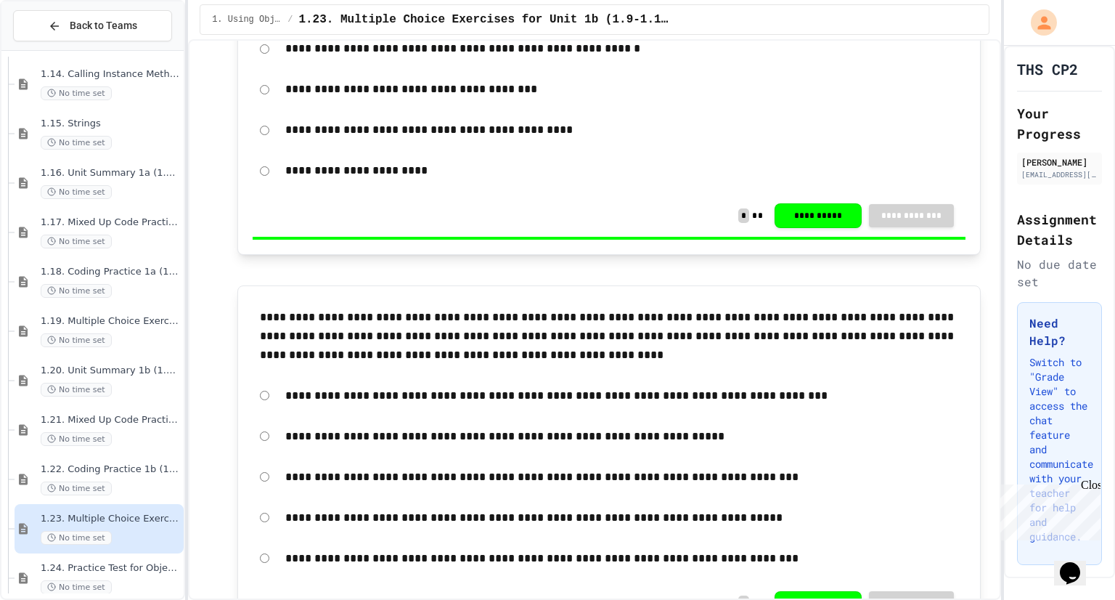
scroll to position [7048, 0]
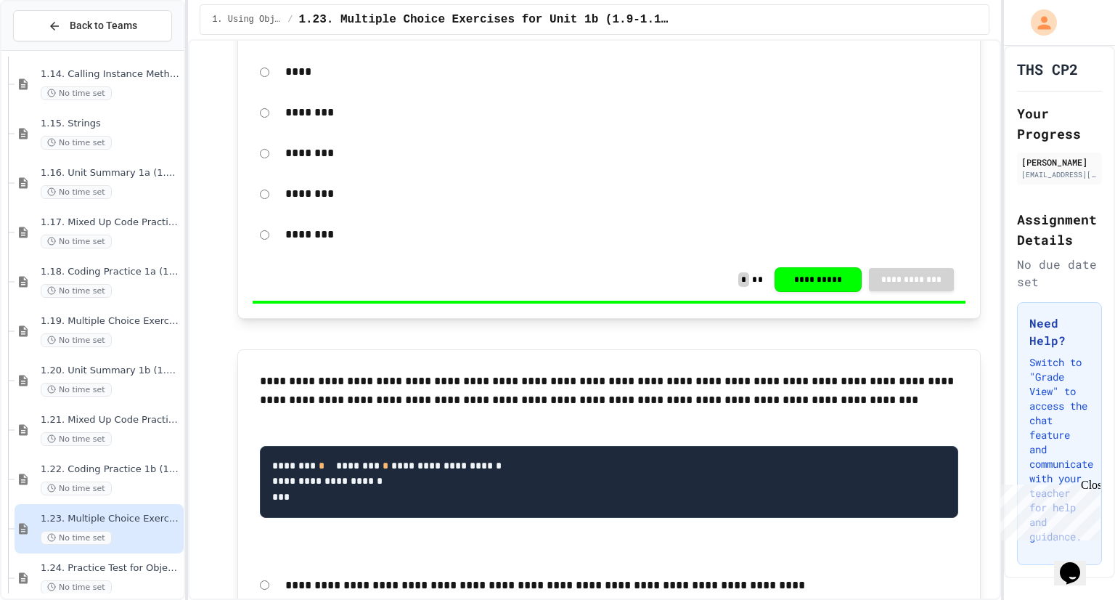
scroll to position [6470, 0]
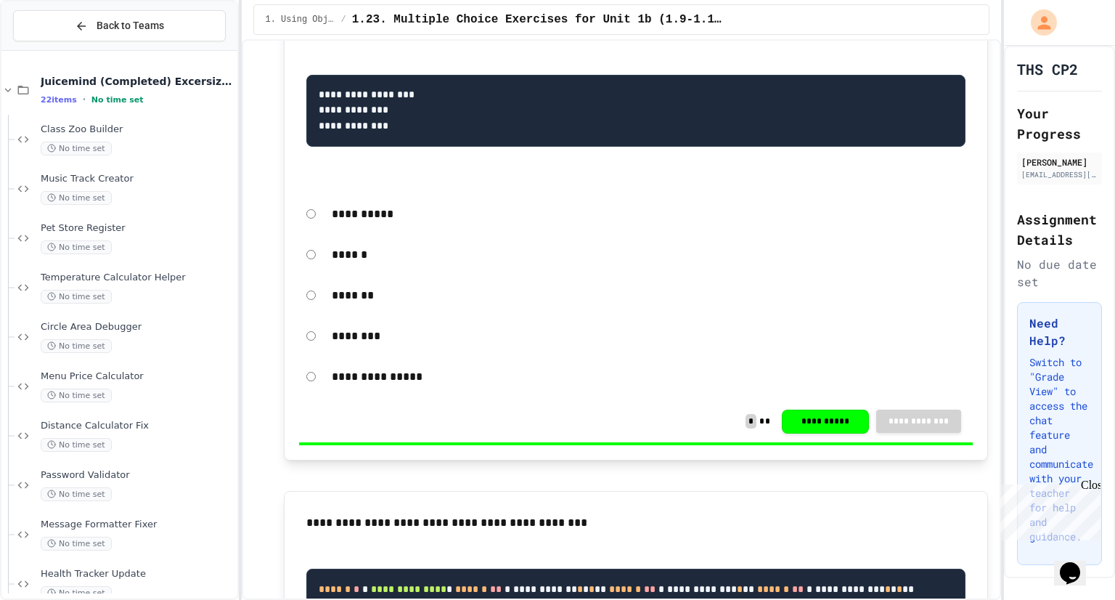
scroll to position [5341, 0]
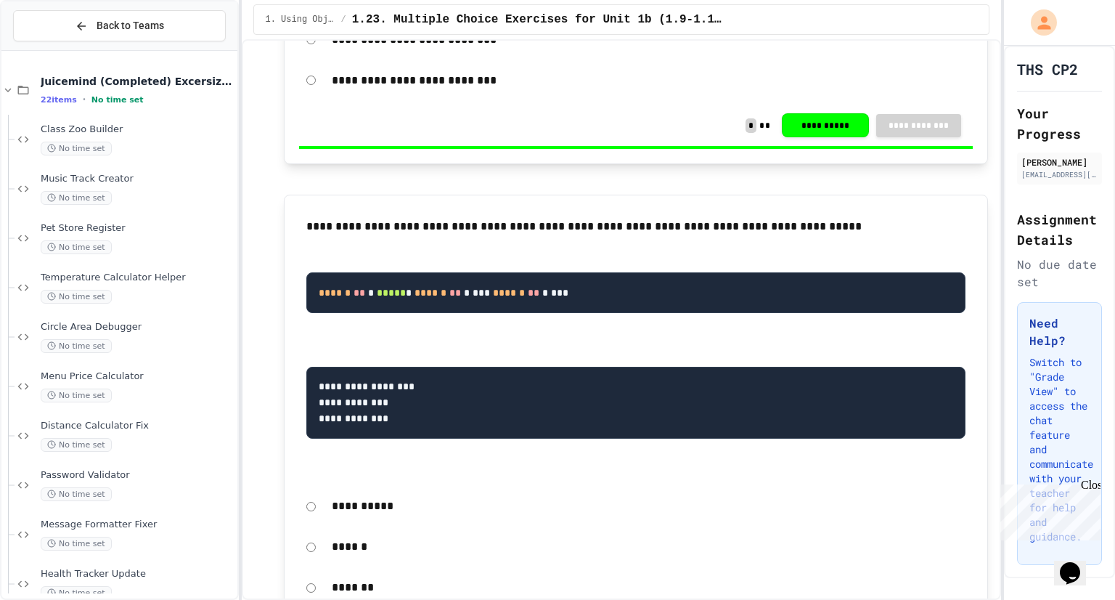
scroll to position [5046, 0]
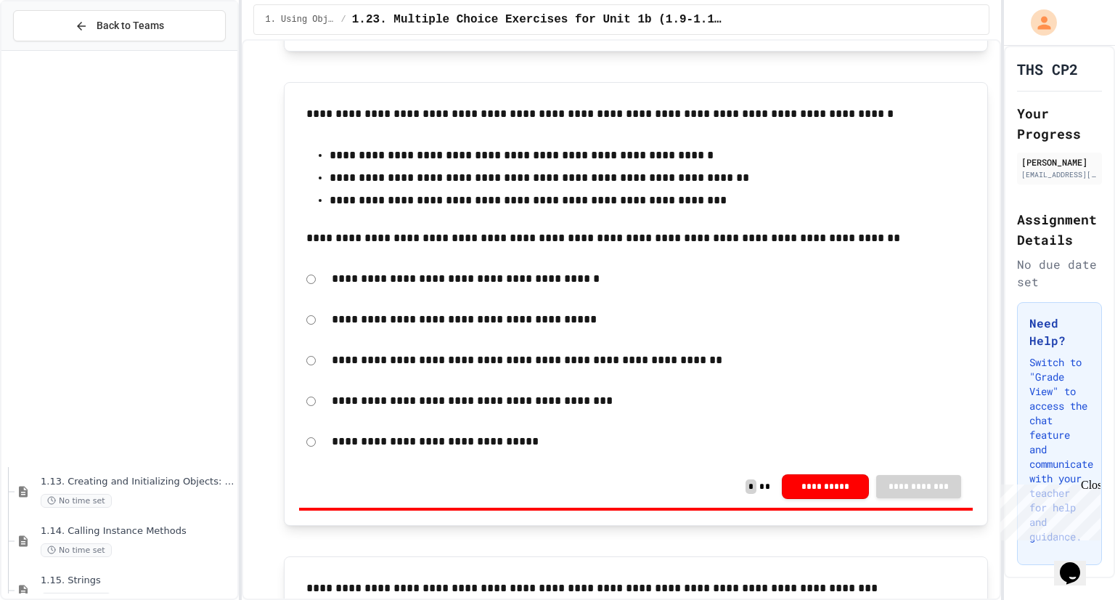
scroll to position [1850, 0]
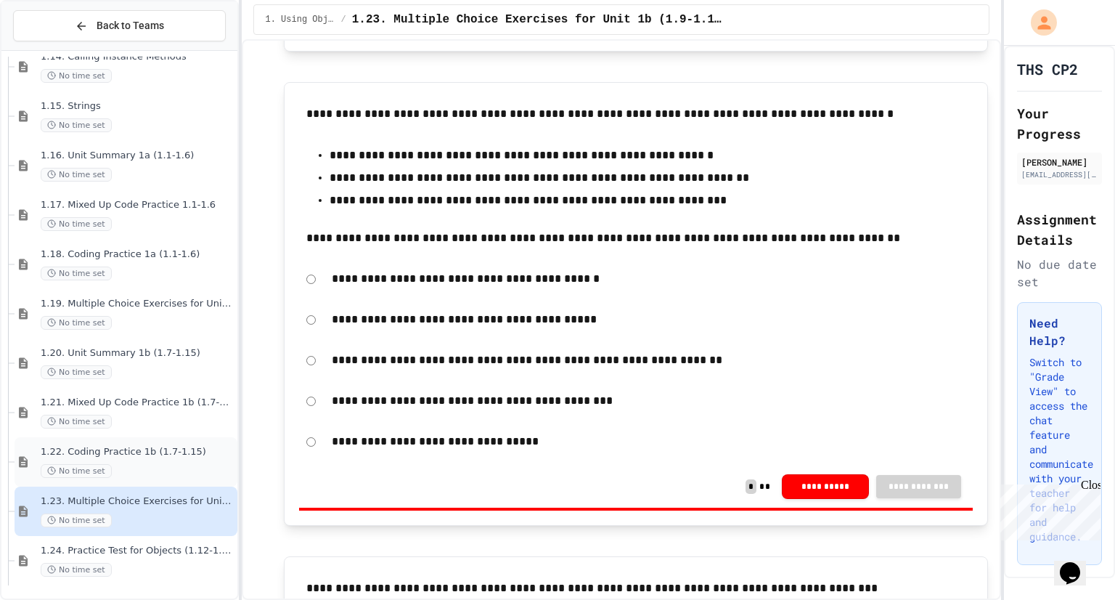
click at [171, 455] on span "1.22. Coding Practice 1b (1.7-1.15)" at bounding box center [138, 452] width 194 height 12
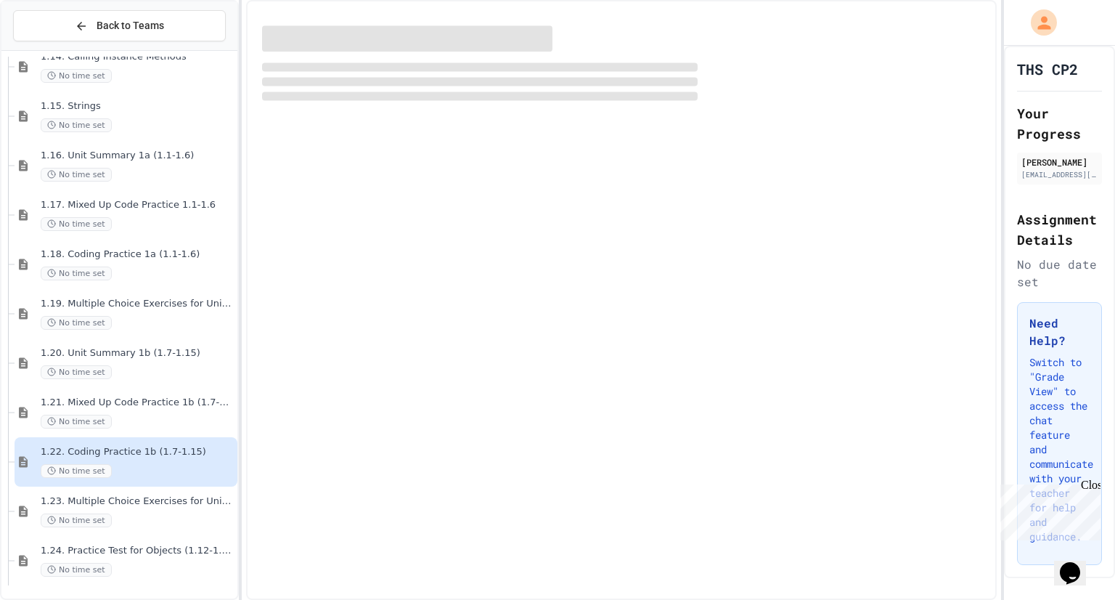
scroll to position [1833, 0]
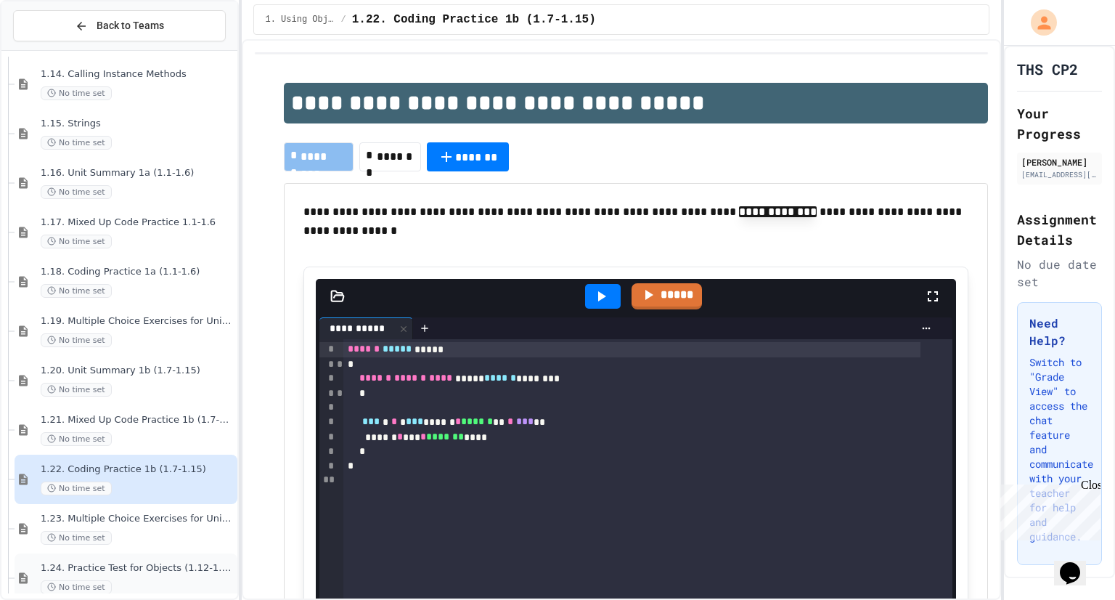
click at [130, 553] on div "1.24. Practice Test for Objects (1.12-1.14) No time set" at bounding box center [126, 577] width 223 height 49
